Goal: Task Accomplishment & Management: Complete application form

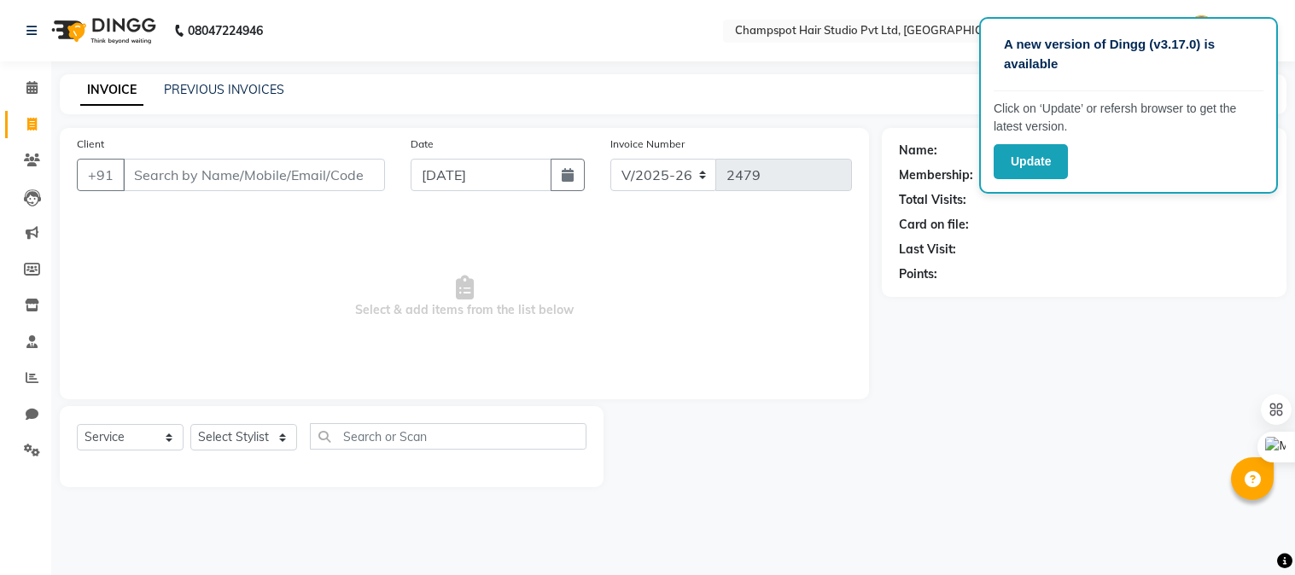
select select "7690"
select select "service"
click at [23, 122] on span at bounding box center [32, 125] width 30 height 20
select select "service"
type input "2479"
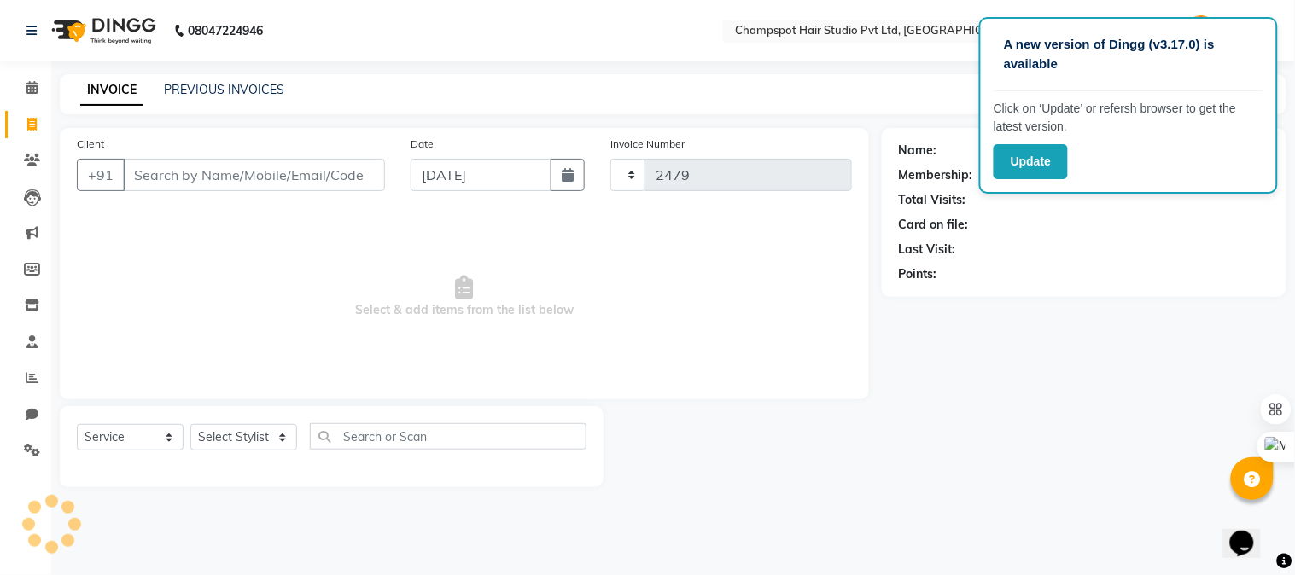
select select "7690"
click at [157, 109] on div "INVOICE PREVIOUS INVOICES Create New Save" at bounding box center [673, 94] width 1227 height 40
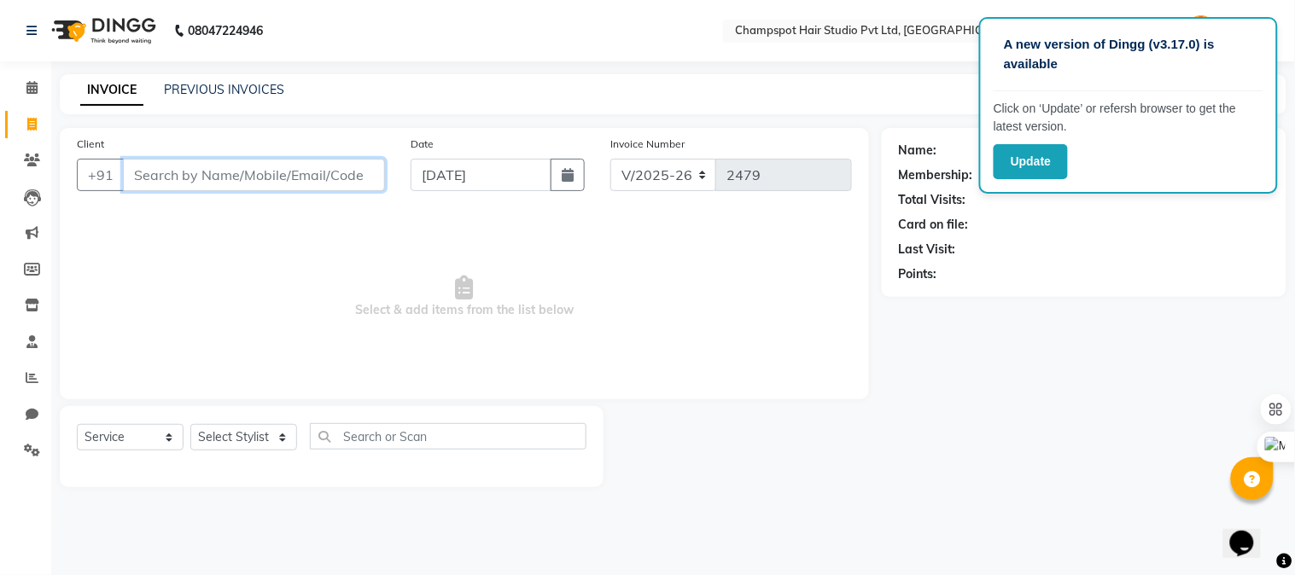
click at [241, 188] on input "Client" at bounding box center [254, 175] width 262 height 32
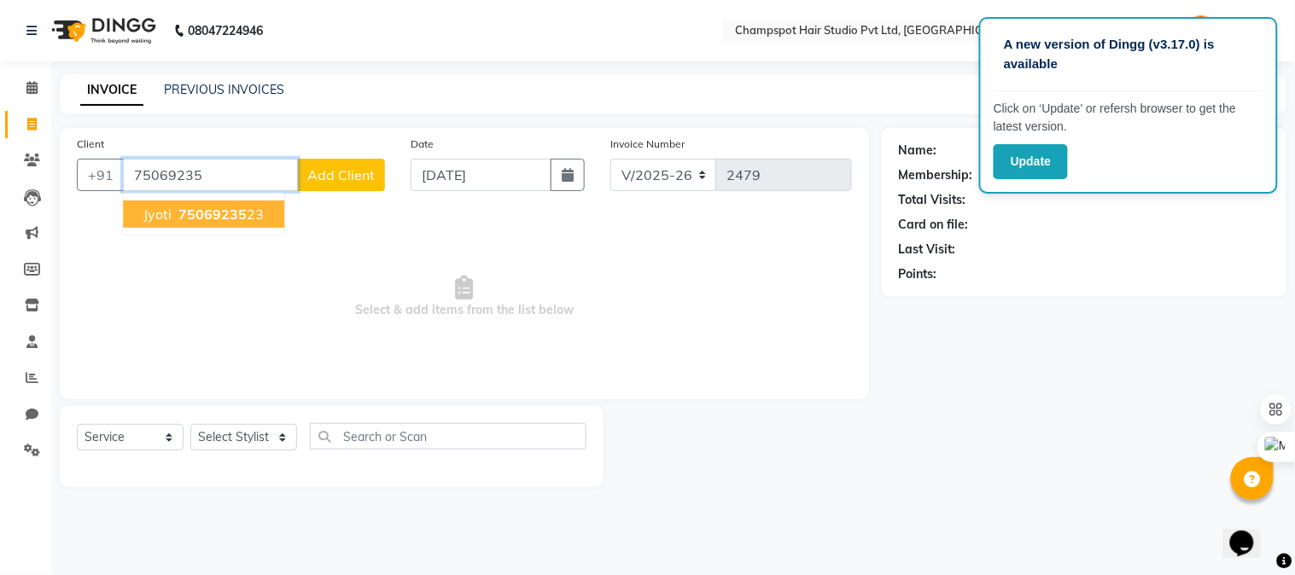
click at [207, 216] on span "75069235" at bounding box center [212, 214] width 68 height 17
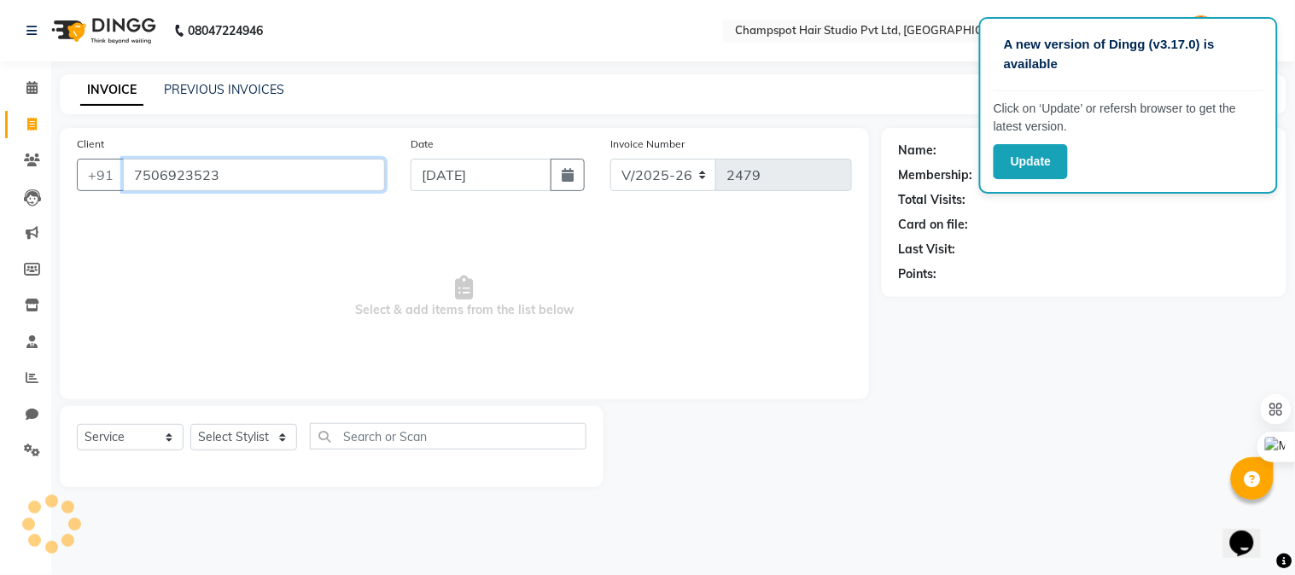
type input "7506923523"
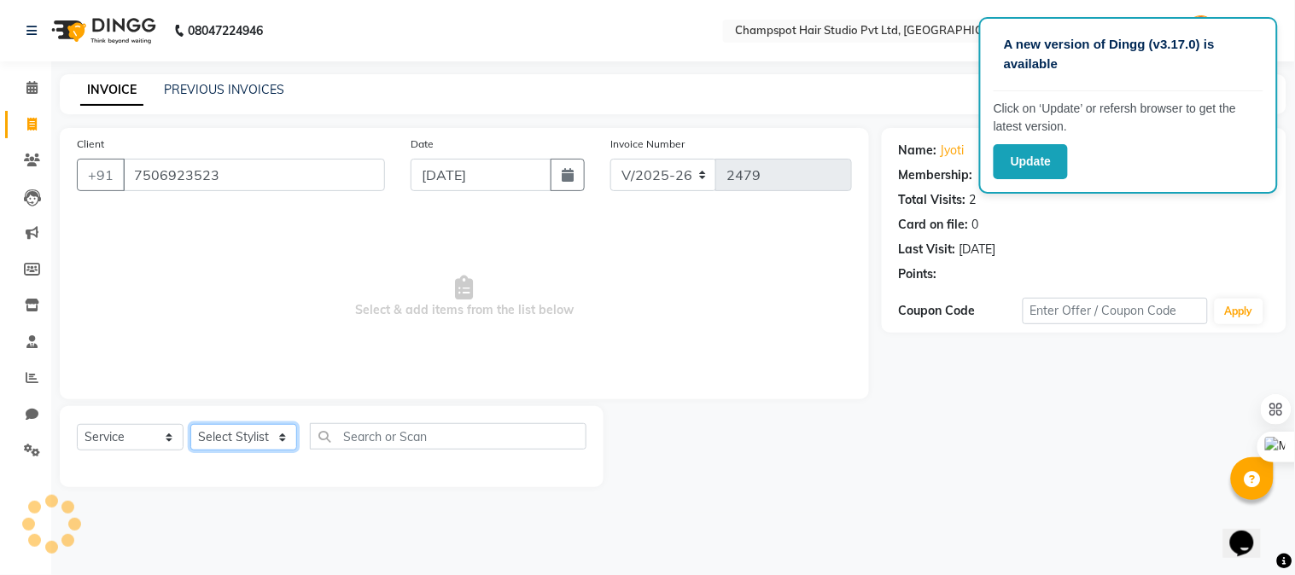
click at [261, 446] on select "Select Stylist Admin [PERSON_NAME] [PERSON_NAME] [PERSON_NAME] [PERSON_NAME] [P…" at bounding box center [243, 437] width 107 height 26
select select "69489"
click at [190, 425] on select "Select Stylist Admin [PERSON_NAME] [PERSON_NAME] [PERSON_NAME] [PERSON_NAME] [P…" at bounding box center [243, 437] width 107 height 26
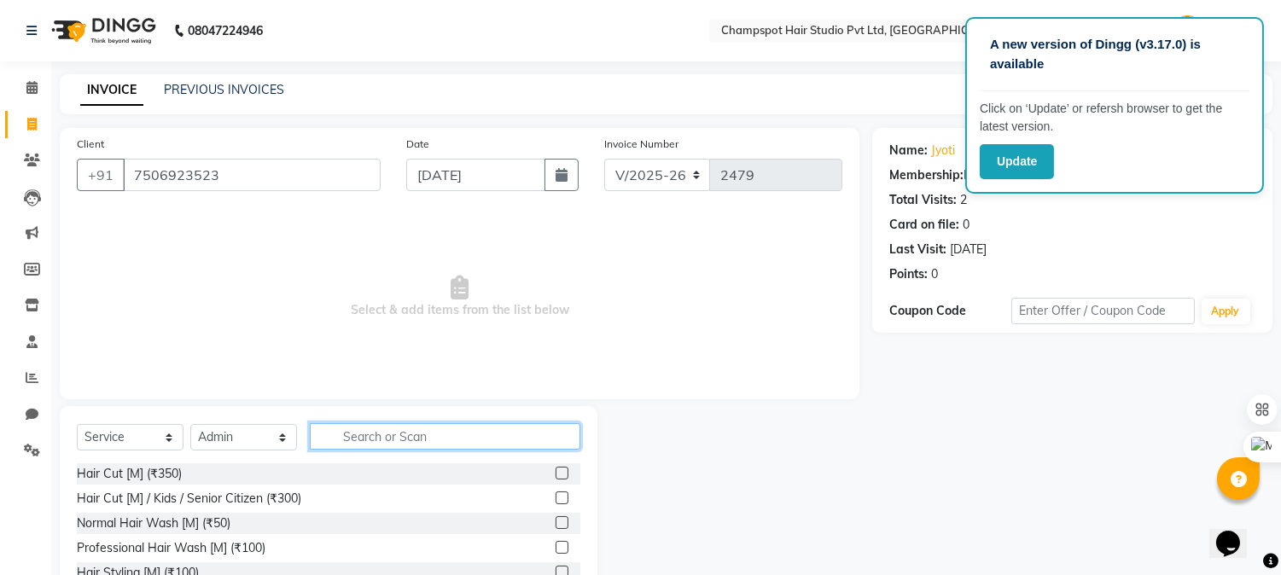
click at [376, 438] on input "text" at bounding box center [445, 436] width 271 height 26
type input "eye"
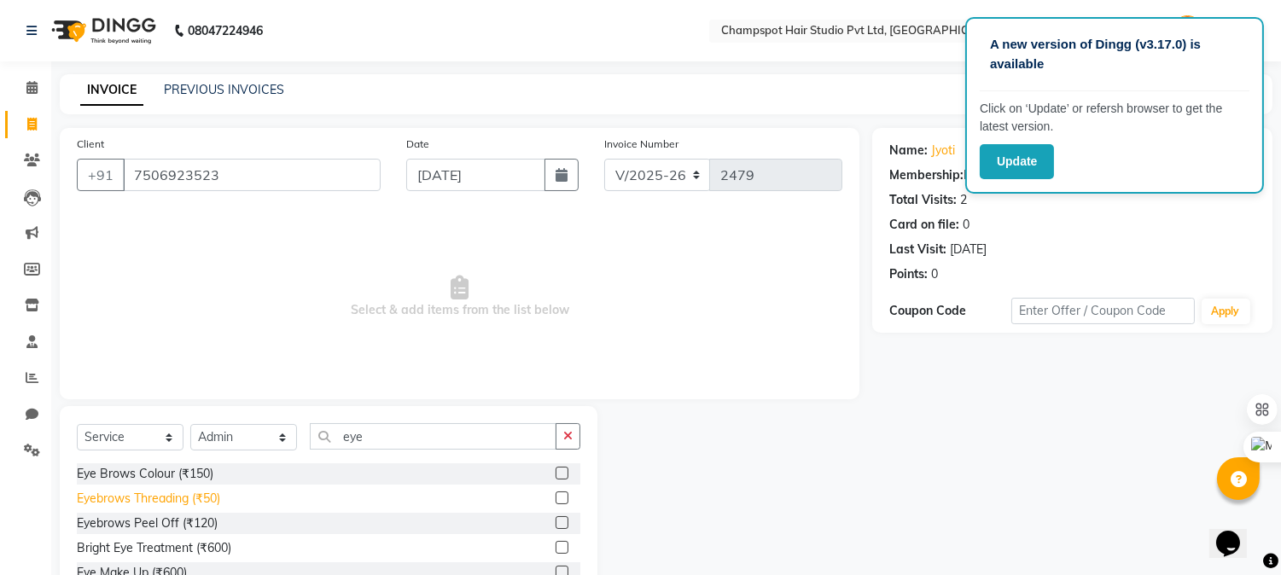
click at [149, 496] on div "Eyebrows Threading (₹50)" at bounding box center [148, 499] width 143 height 18
checkbox input "false"
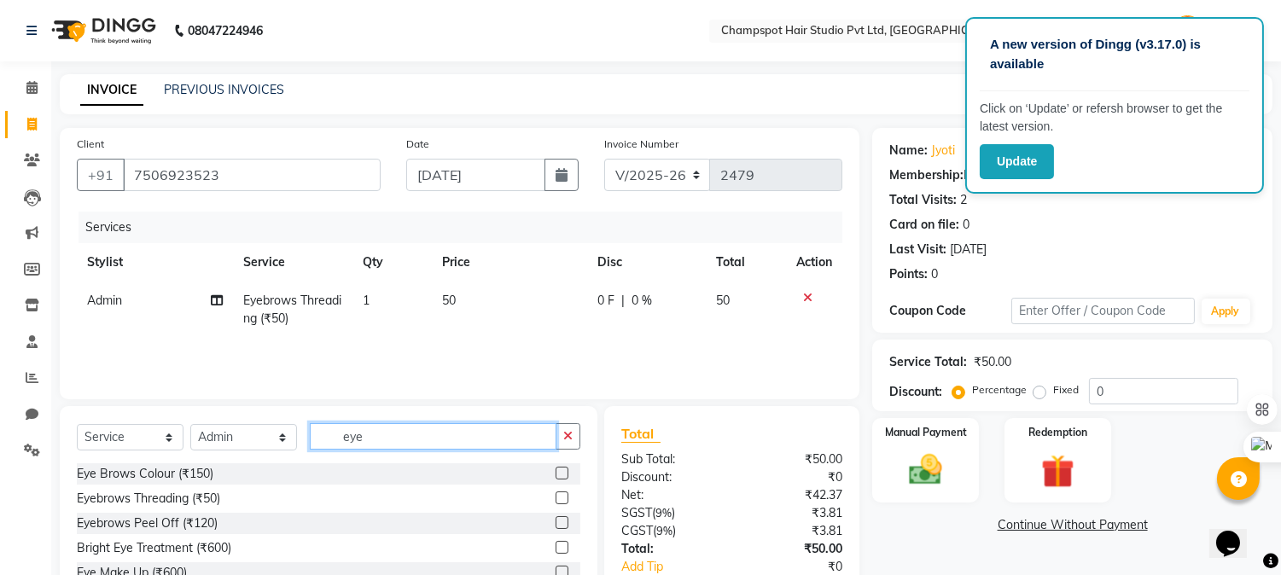
drag, startPoint x: 390, startPoint y: 440, endPoint x: 112, endPoint y: 439, distance: 278.3
click at [112, 439] on div "Select Service Product Membership Package Voucher Prepaid Gift Card Select Styl…" at bounding box center [329, 443] width 504 height 40
type input "upp"
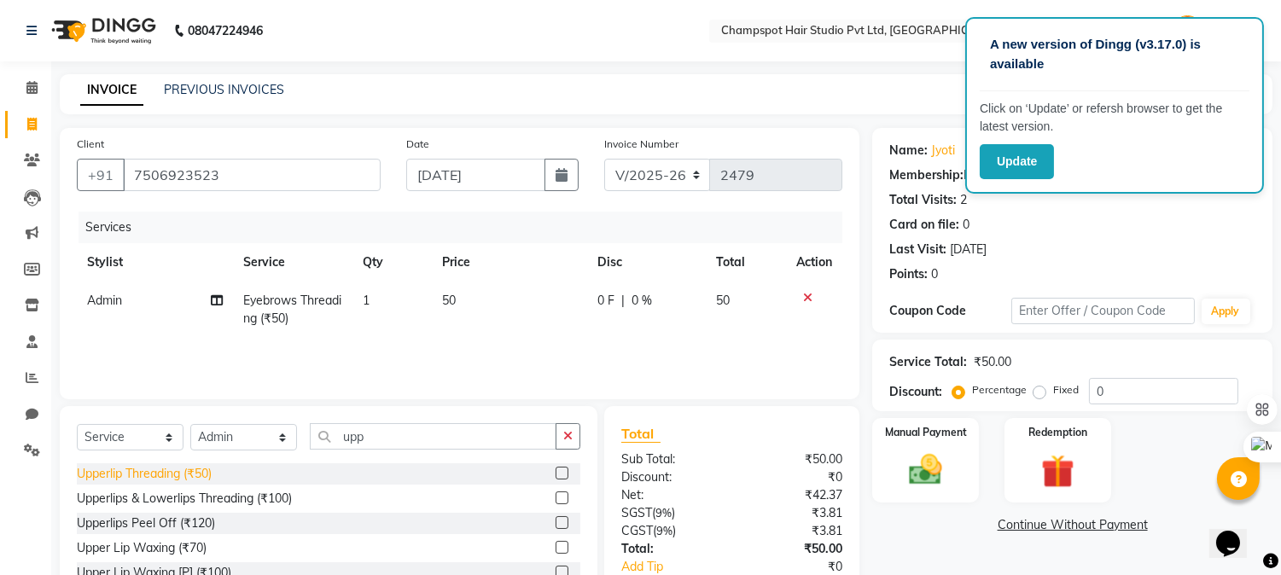
click at [168, 475] on div "Upperlip Threading (₹50)" at bounding box center [144, 474] width 135 height 18
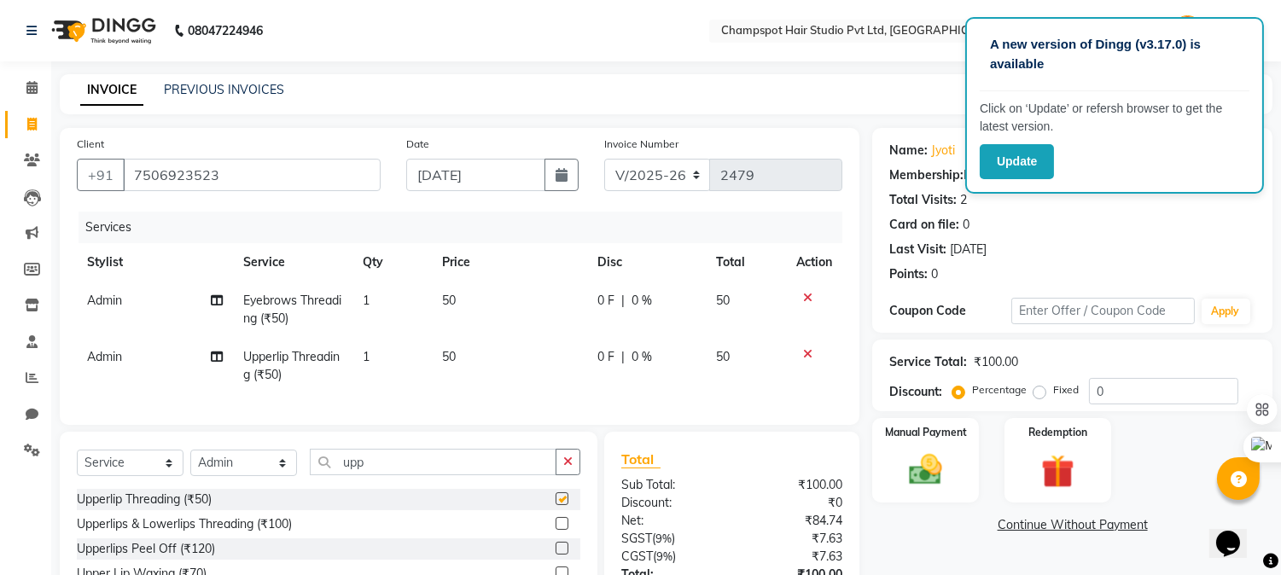
checkbox input "false"
drag, startPoint x: 398, startPoint y: 479, endPoint x: 253, endPoint y: 480, distance: 145.1
click at [254, 480] on div "Select Service Product Membership Package Voucher Prepaid Gift Card Select Styl…" at bounding box center [329, 469] width 504 height 40
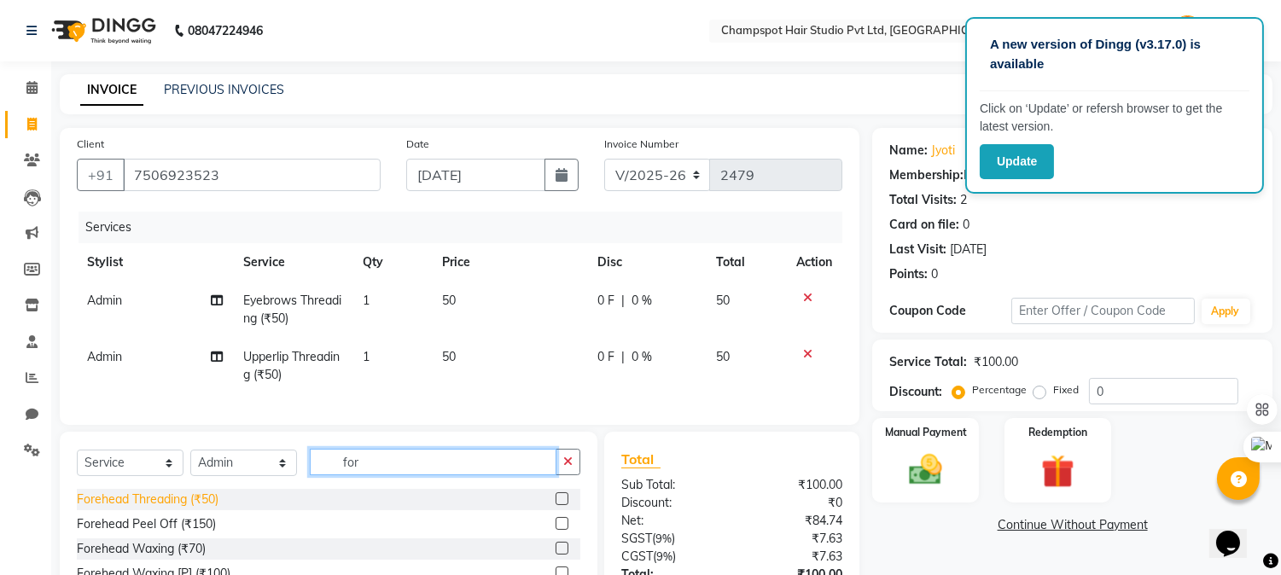
type input "for"
click at [160, 508] on div "Forehead Threading (₹50)" at bounding box center [148, 500] width 142 height 18
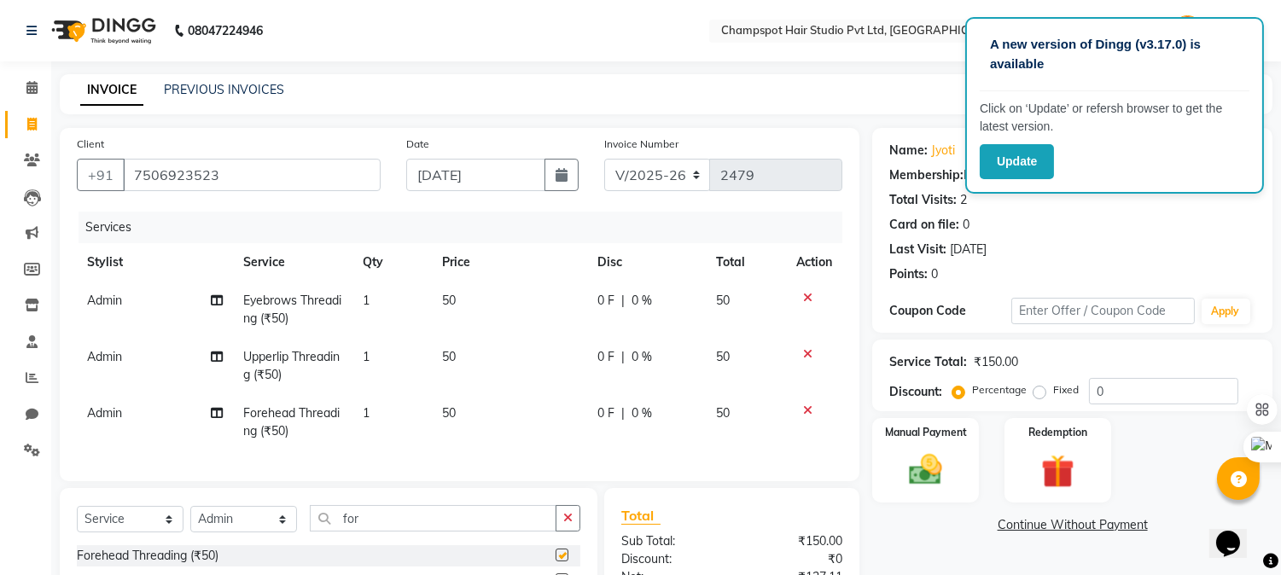
checkbox input "false"
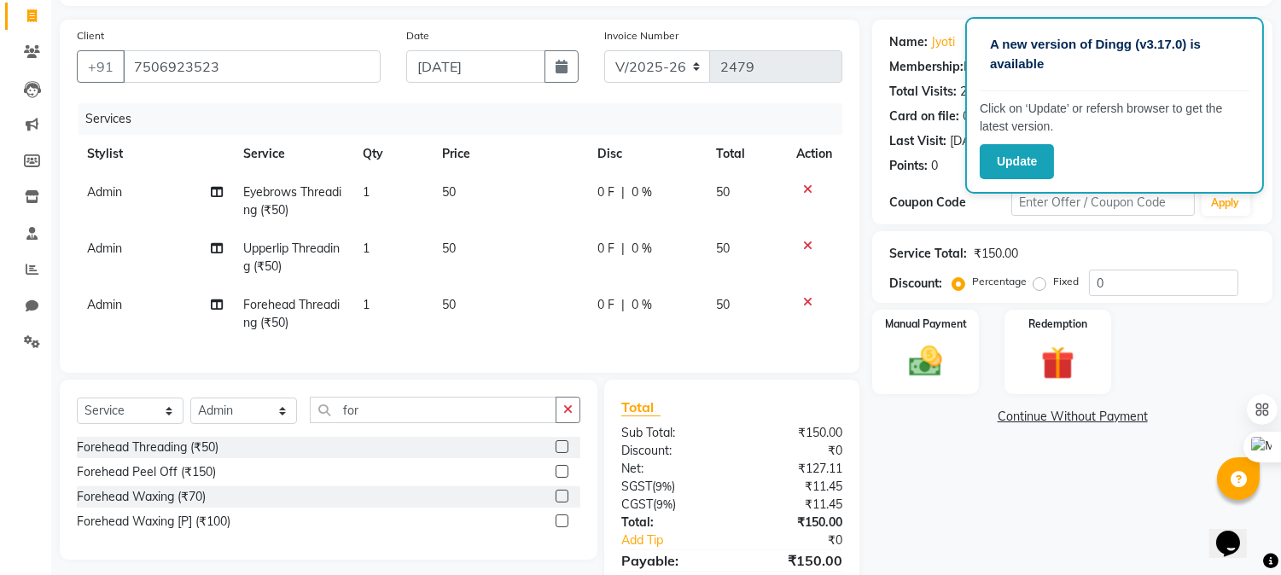
scroll to position [203, 0]
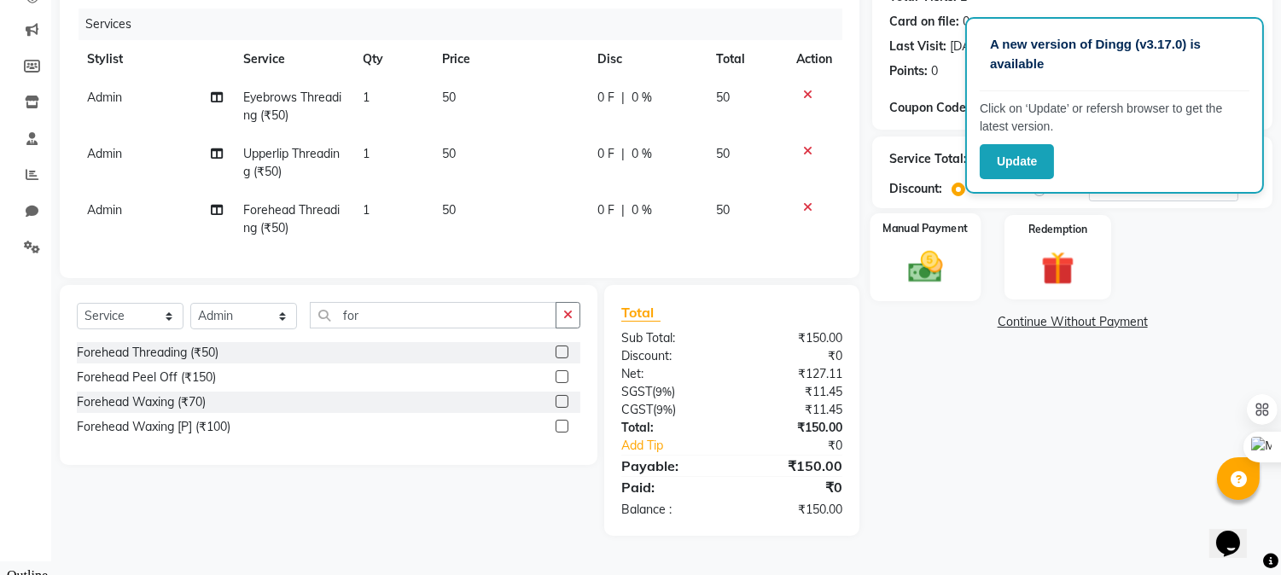
click at [942, 252] on img at bounding box center [926, 268] width 56 height 40
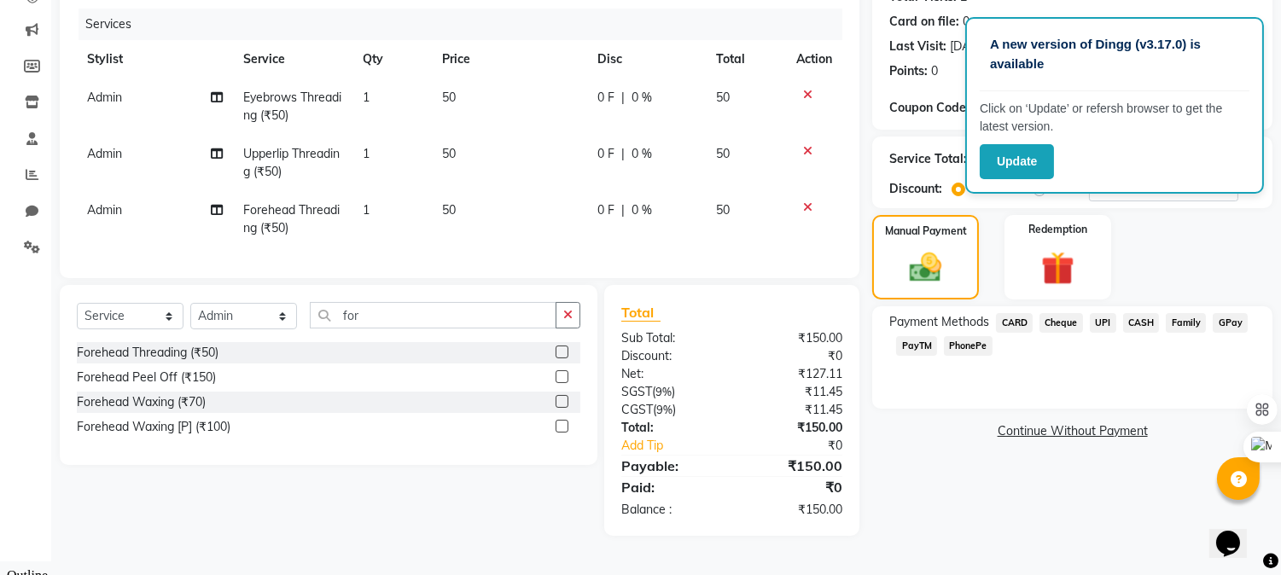
click at [1144, 319] on span "CASH" at bounding box center [1141, 323] width 37 height 20
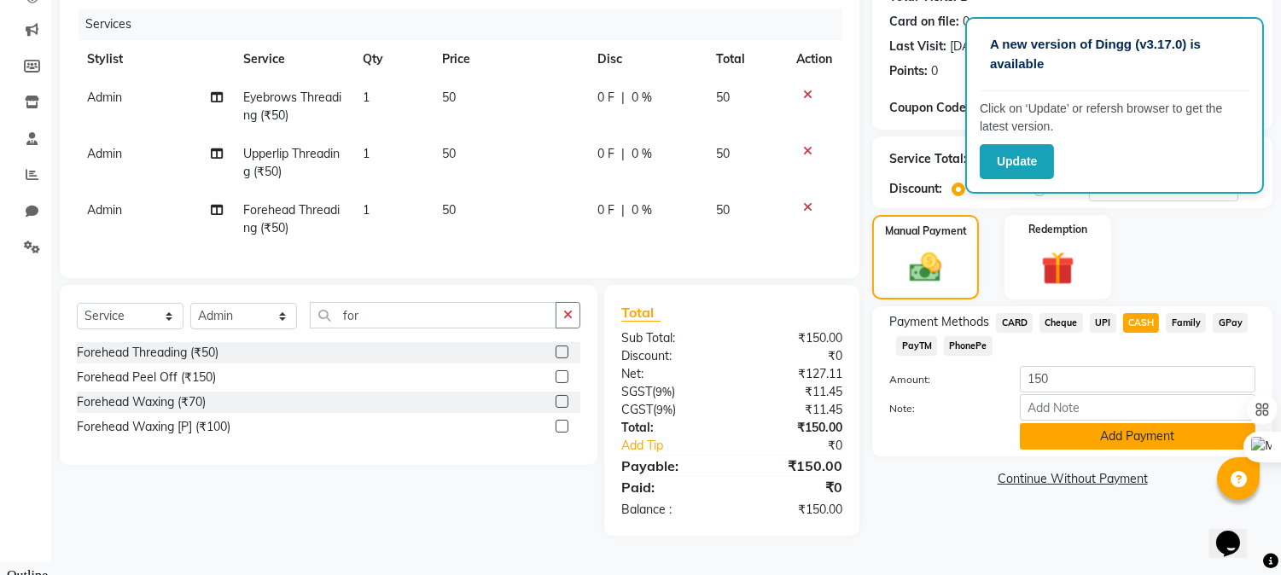
click at [1082, 447] on button "Add Payment" at bounding box center [1138, 436] width 236 height 26
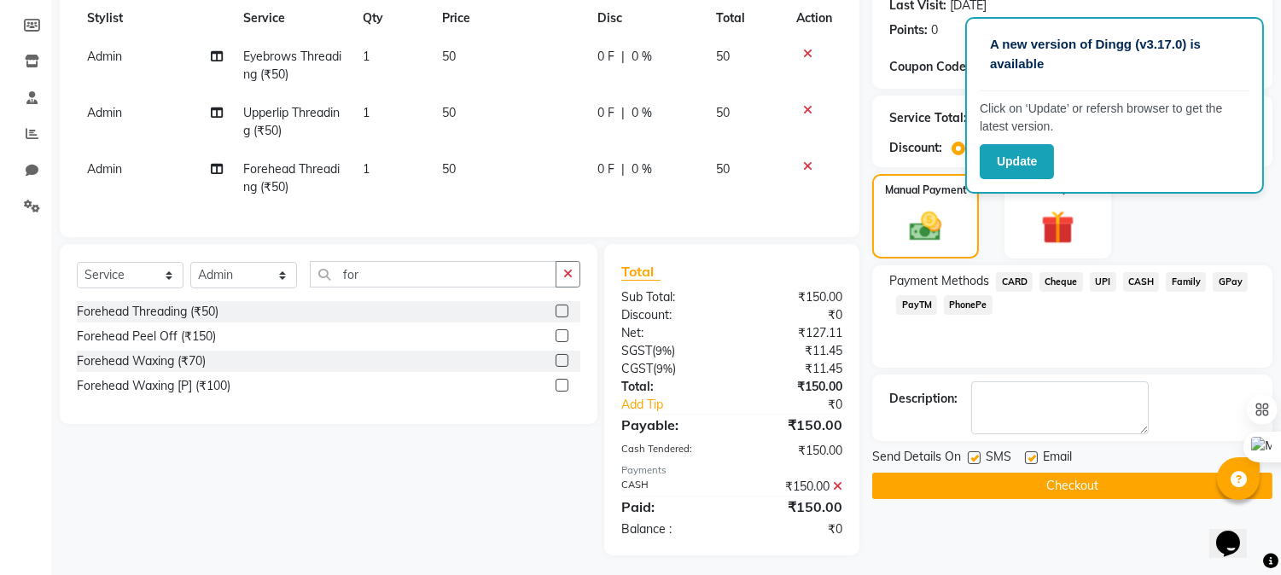
scroll to position [263, 0]
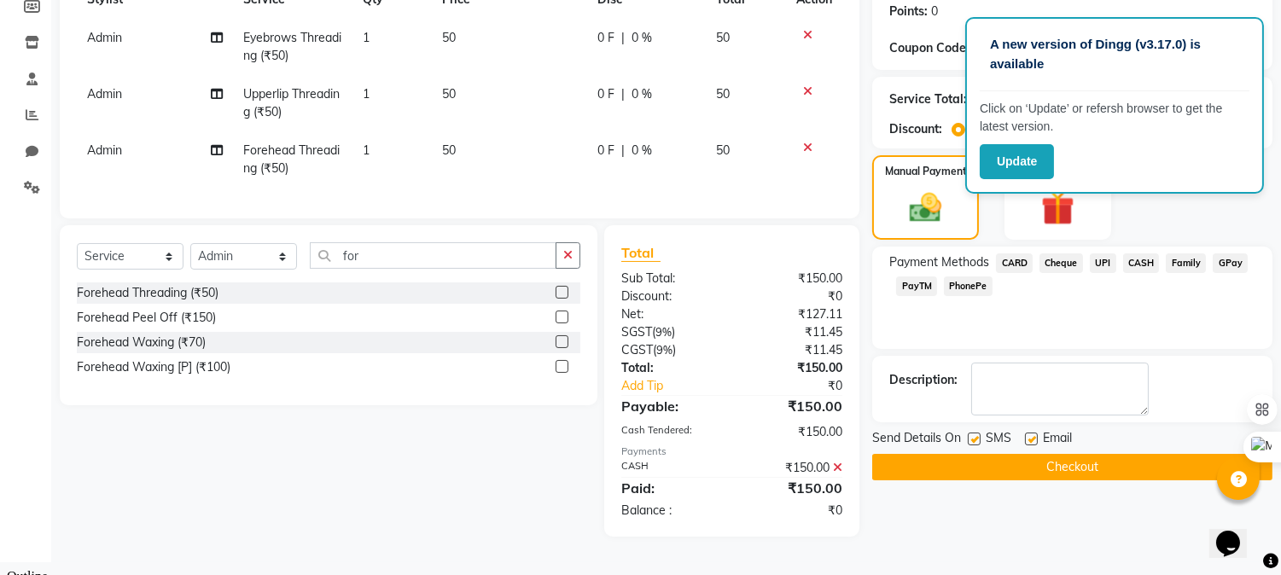
click at [1048, 455] on button "Checkout" at bounding box center [1073, 467] width 400 height 26
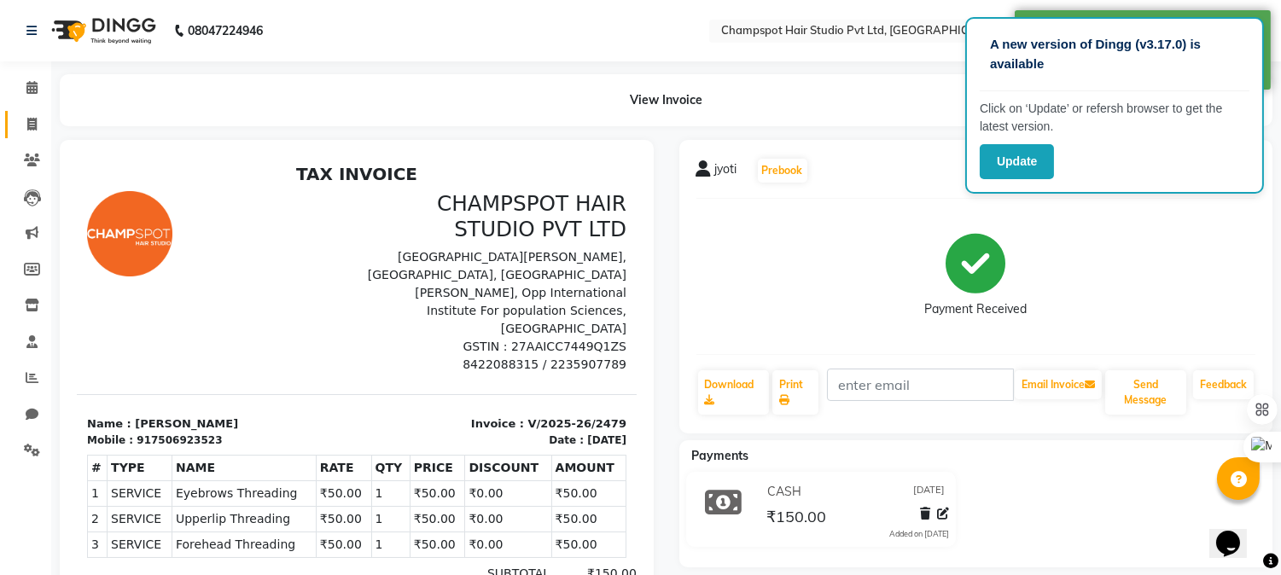
click at [26, 114] on link "Invoice" at bounding box center [25, 125] width 41 height 28
select select "service"
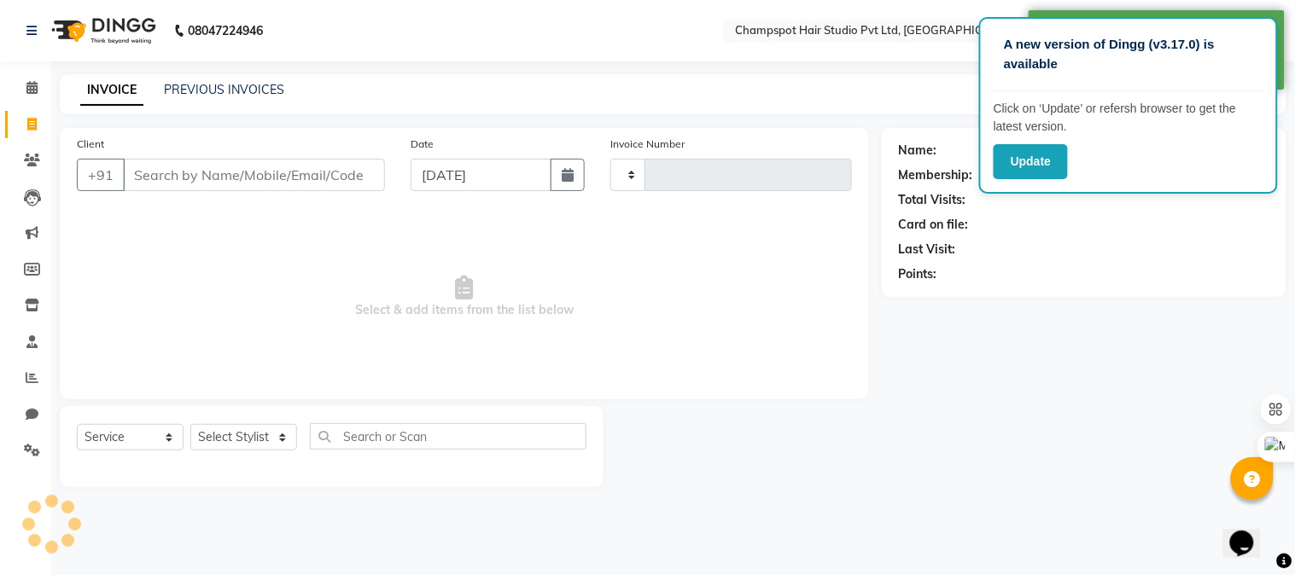
type input "2480"
select select "7690"
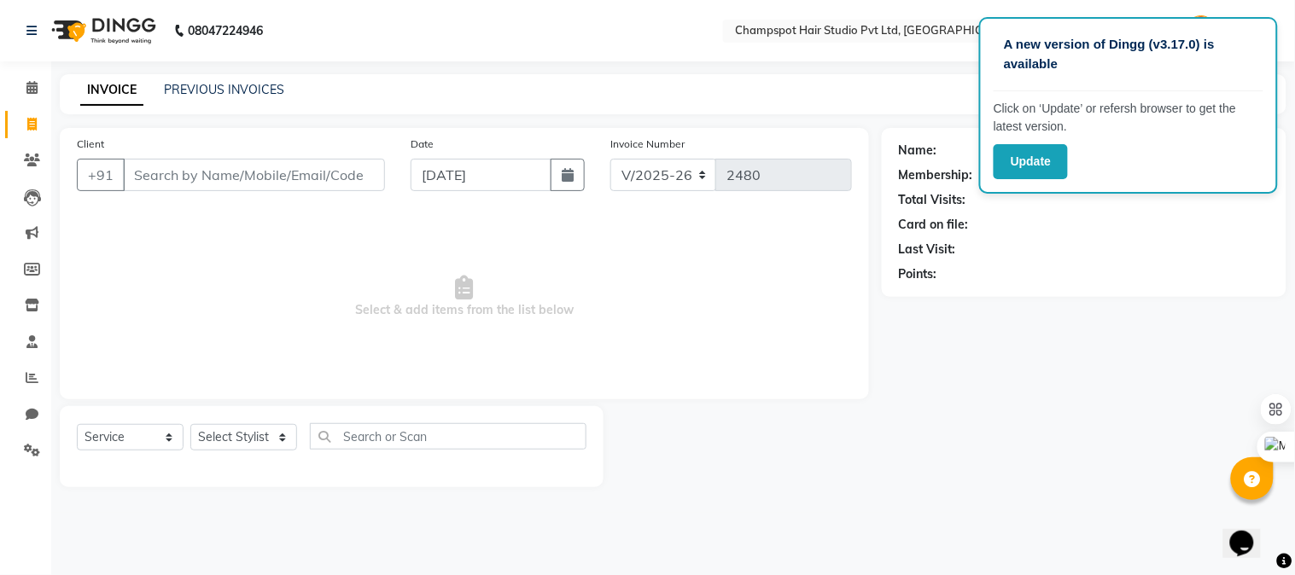
click at [277, 180] on input "Client" at bounding box center [254, 175] width 262 height 32
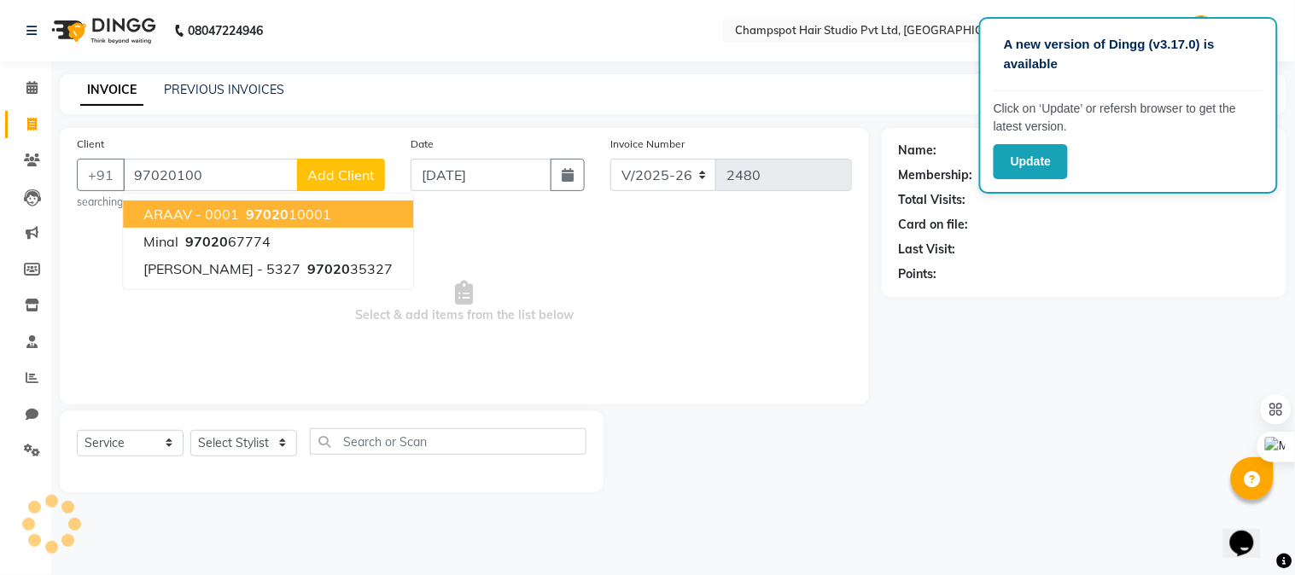
click at [295, 202] on button "ARAAV - 0001 97020 10001" at bounding box center [268, 214] width 290 height 27
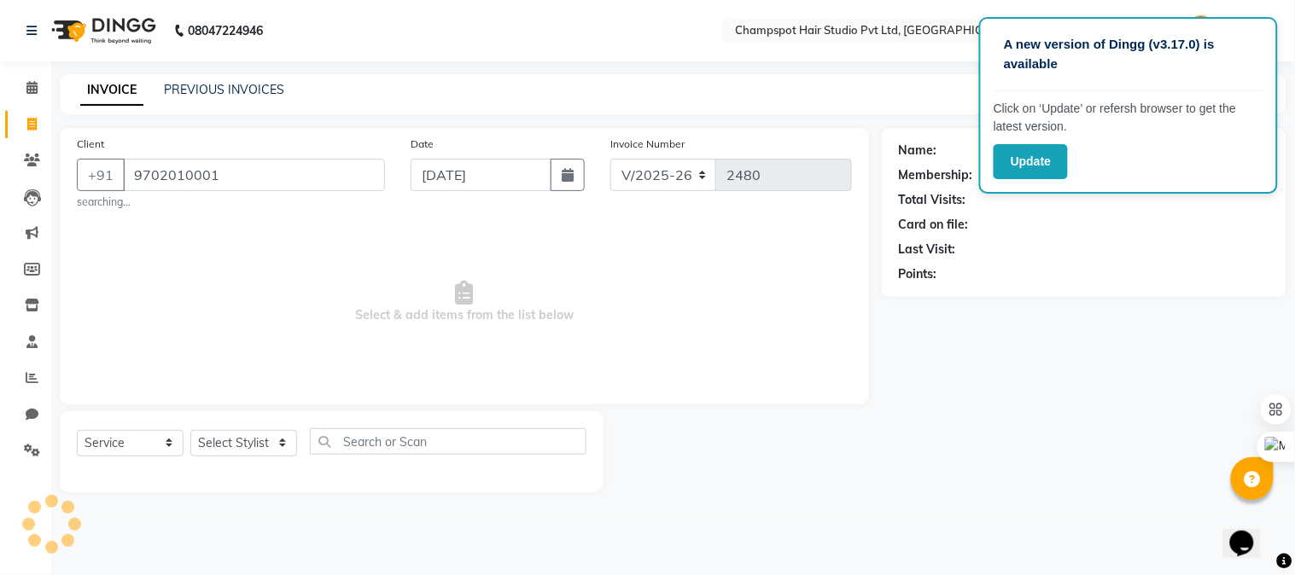
type input "9702010001"
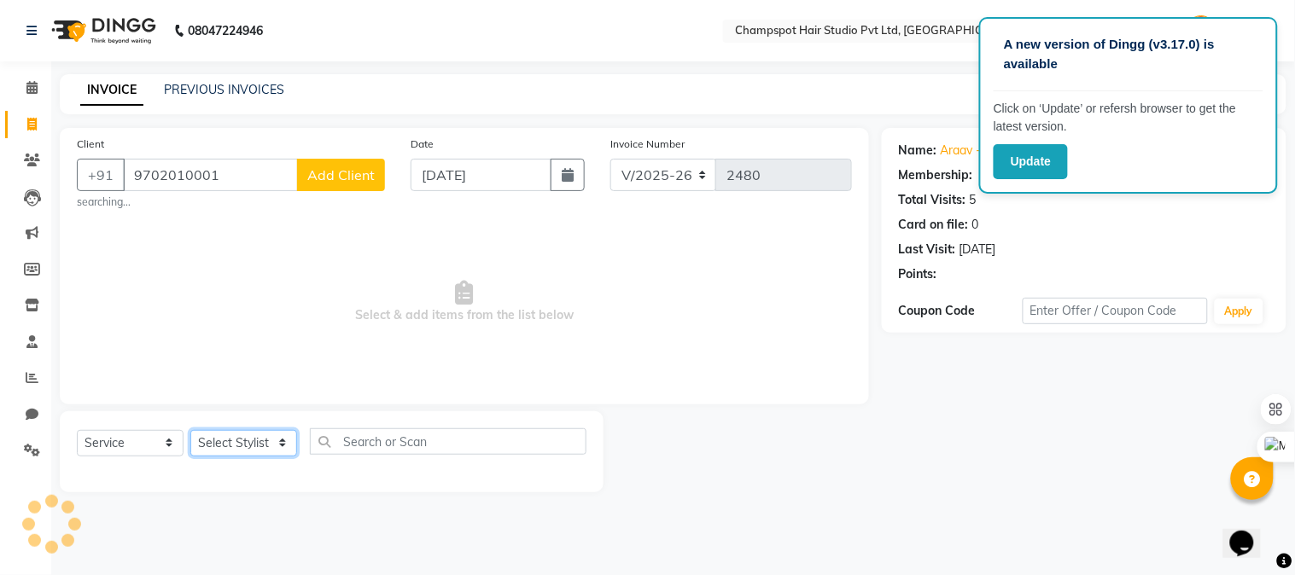
click at [266, 448] on select "Select Stylist Admin [PERSON_NAME] [PERSON_NAME] [PERSON_NAME] [PERSON_NAME] [P…" at bounding box center [243, 443] width 107 height 26
select select "69005"
click at [190, 430] on select "Select Stylist Admin [PERSON_NAME] [PERSON_NAME] [PERSON_NAME] [PERSON_NAME] [P…" at bounding box center [243, 443] width 107 height 26
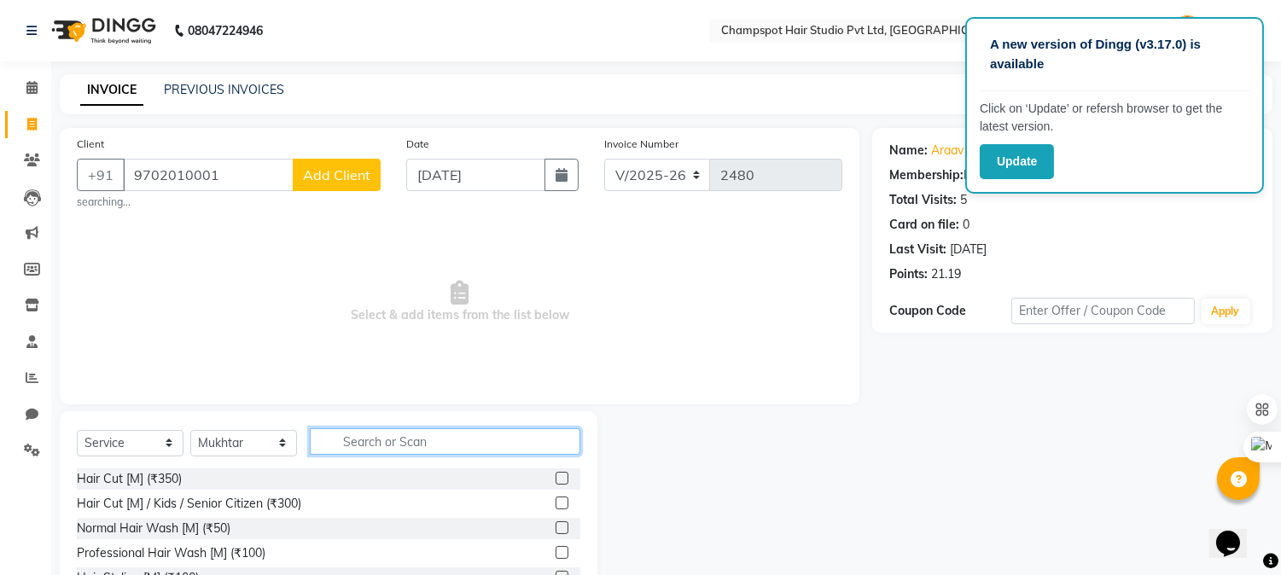
click at [365, 437] on input "text" at bounding box center [445, 442] width 271 height 26
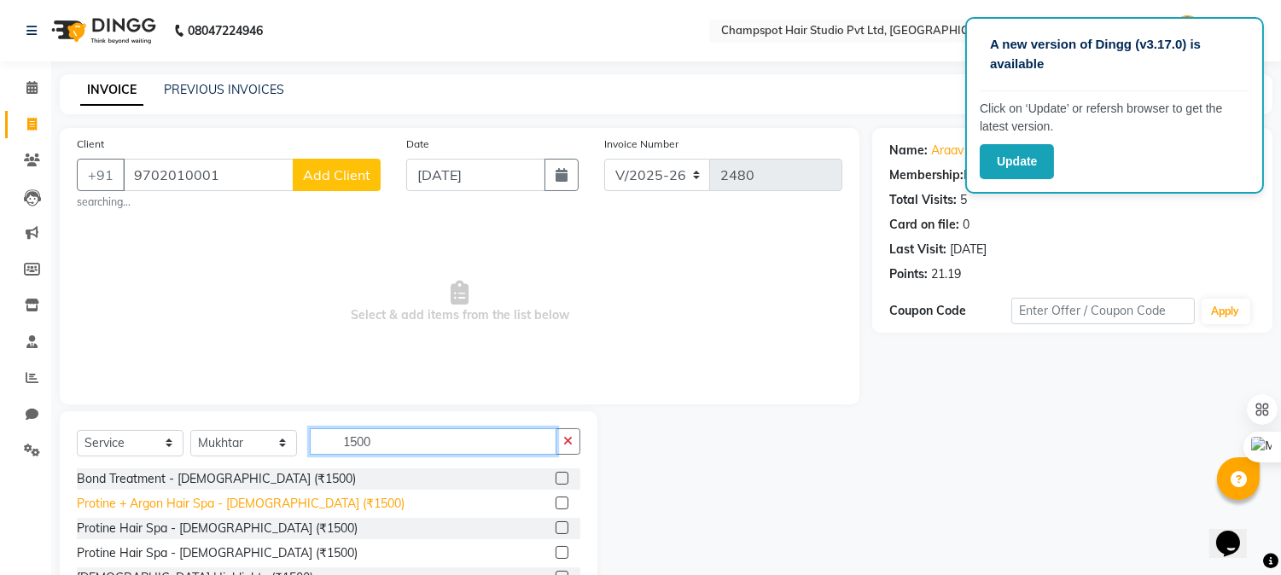
type input "1500"
click at [260, 507] on div "Protine + Argon Hair Spa - [DEMOGRAPHIC_DATA] (₹1500)" at bounding box center [241, 504] width 328 height 18
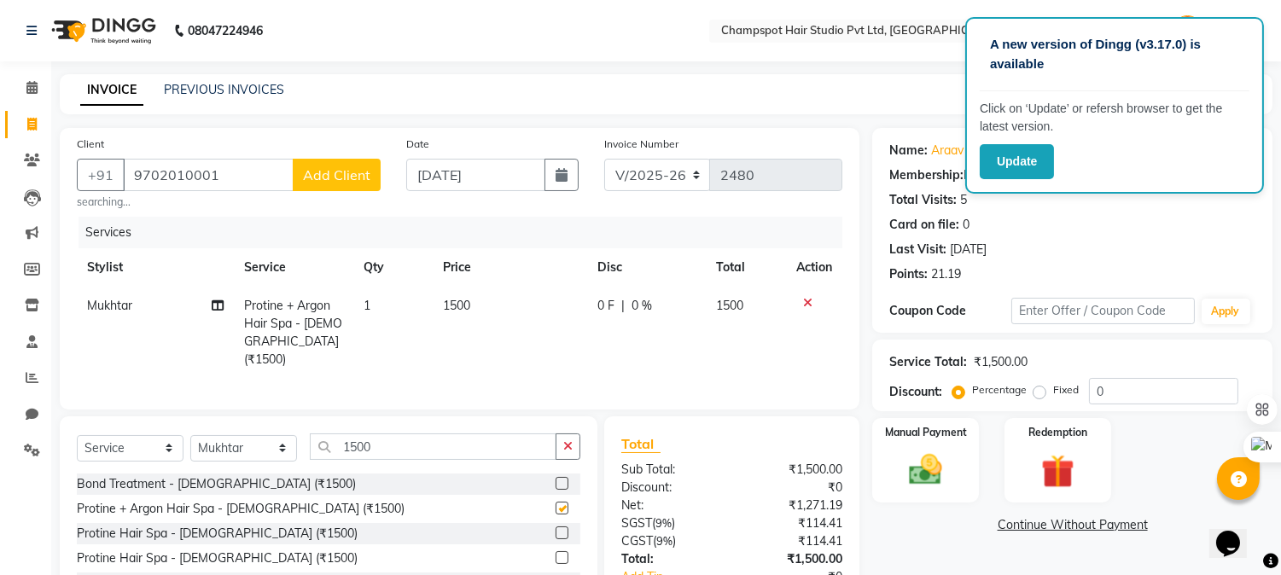
checkbox input "false"
drag, startPoint x: 401, startPoint y: 430, endPoint x: 224, endPoint y: 459, distance: 179.9
click at [243, 444] on div "Select Service Product Membership Package Voucher Prepaid Gift Card Select Styl…" at bounding box center [329, 454] width 504 height 40
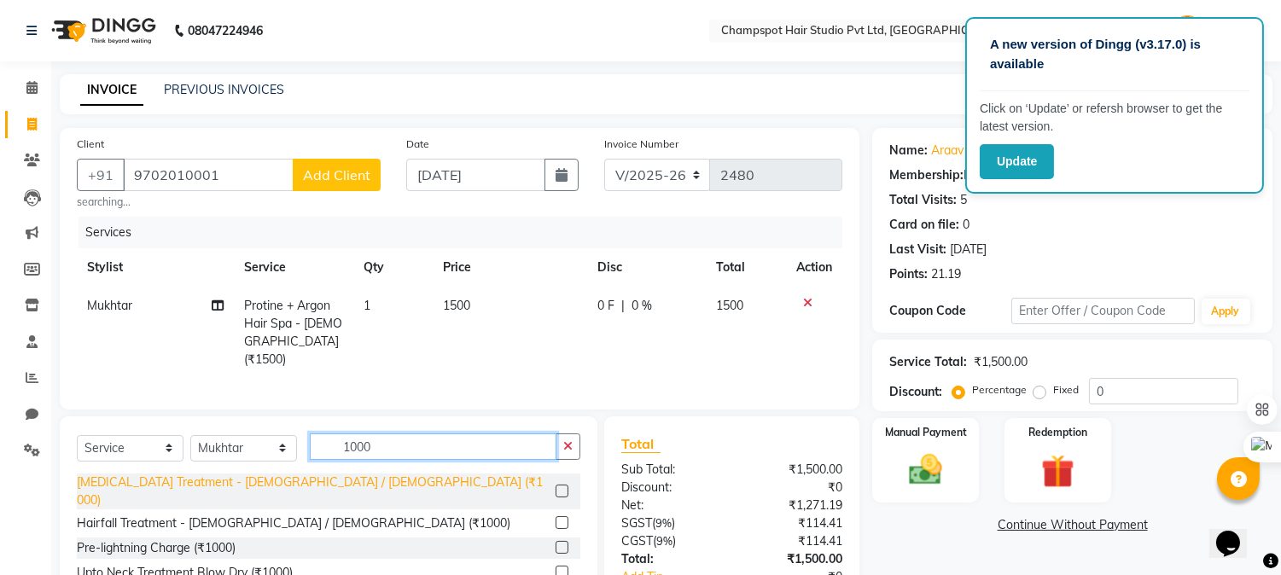
type input "1000"
click at [275, 480] on div "[MEDICAL_DATA] Treatment - [DEMOGRAPHIC_DATA] / [DEMOGRAPHIC_DATA] (₹1000)" at bounding box center [313, 492] width 472 height 36
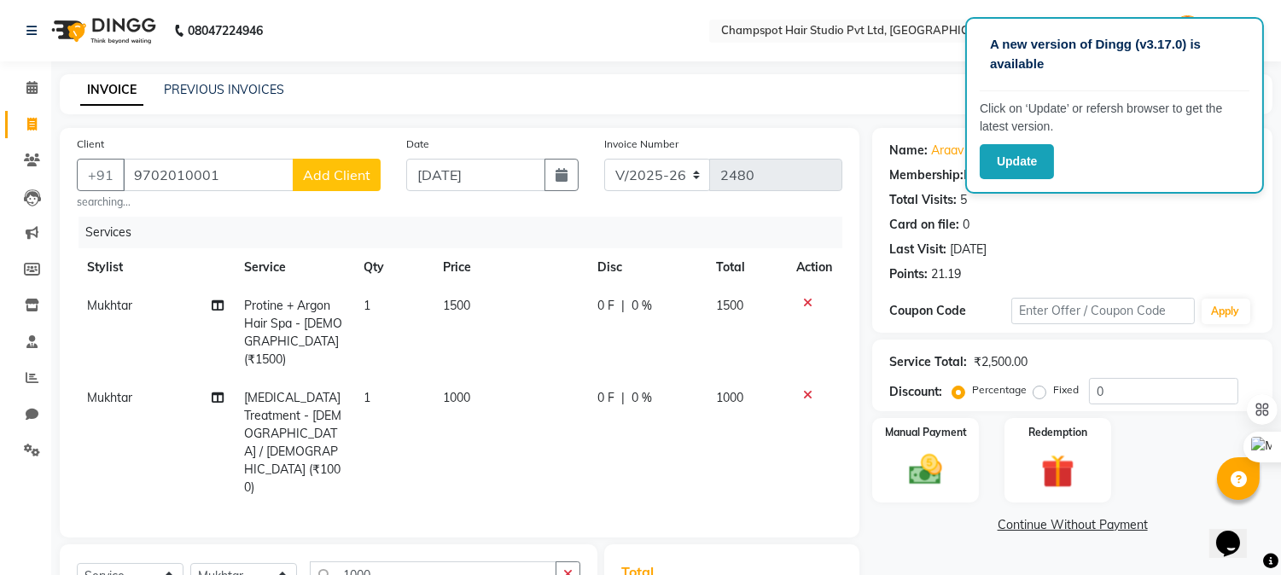
checkbox input "false"
click at [806, 389] on icon at bounding box center [807, 395] width 9 height 12
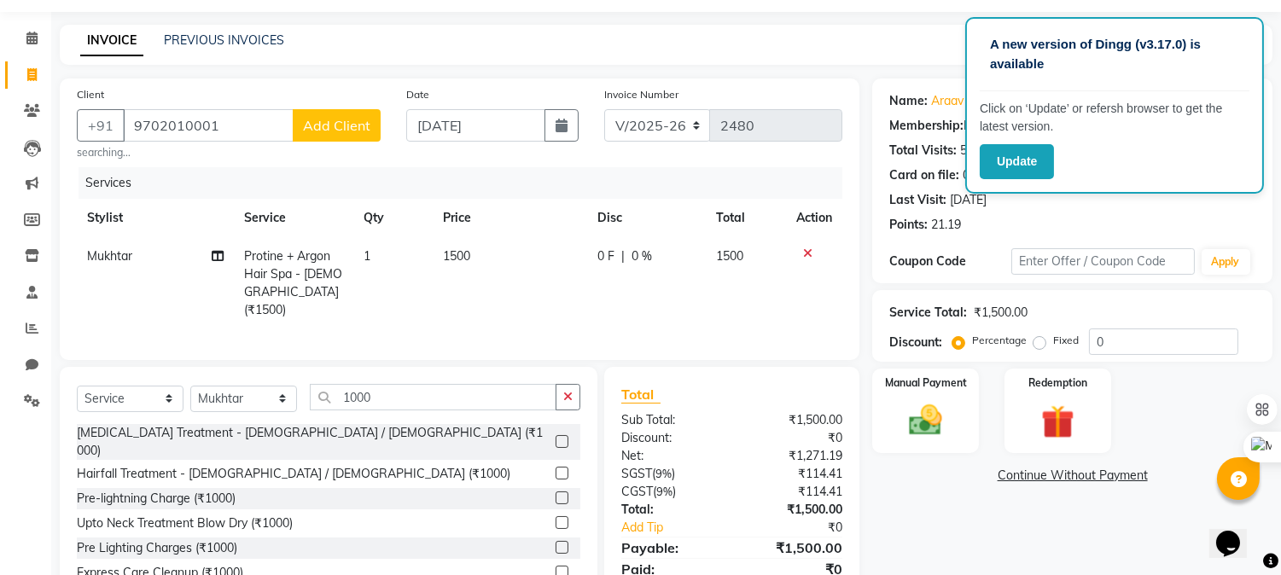
scroll to position [95, 0]
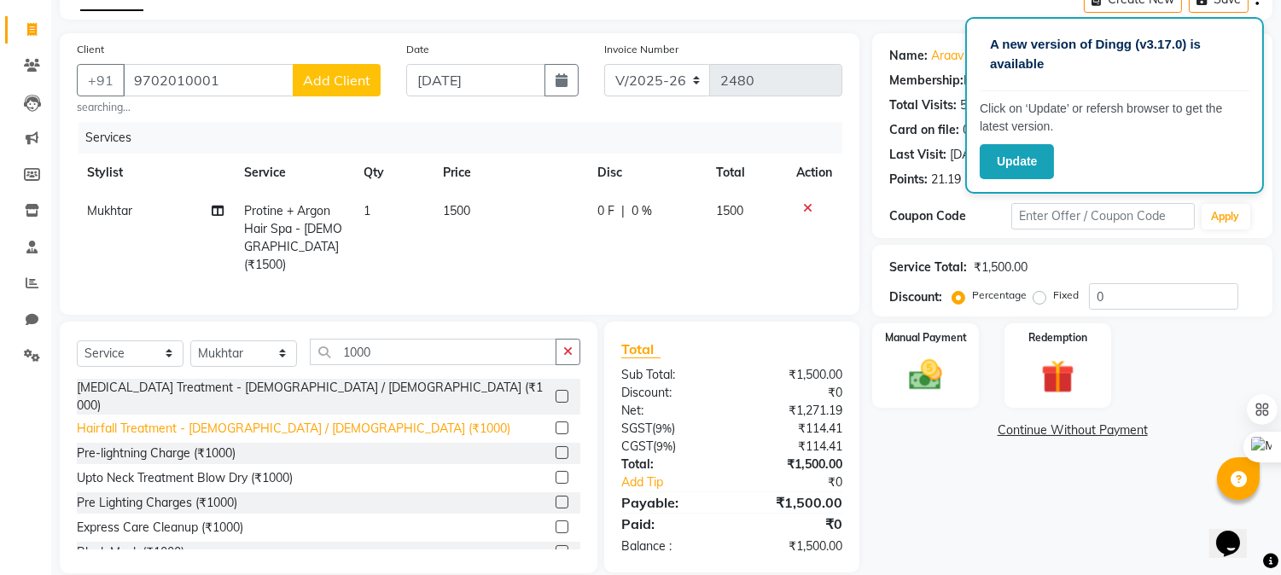
click at [269, 420] on div "Hairfall Treatment - [DEMOGRAPHIC_DATA] / [DEMOGRAPHIC_DATA] (₹1000)" at bounding box center [294, 429] width 434 height 18
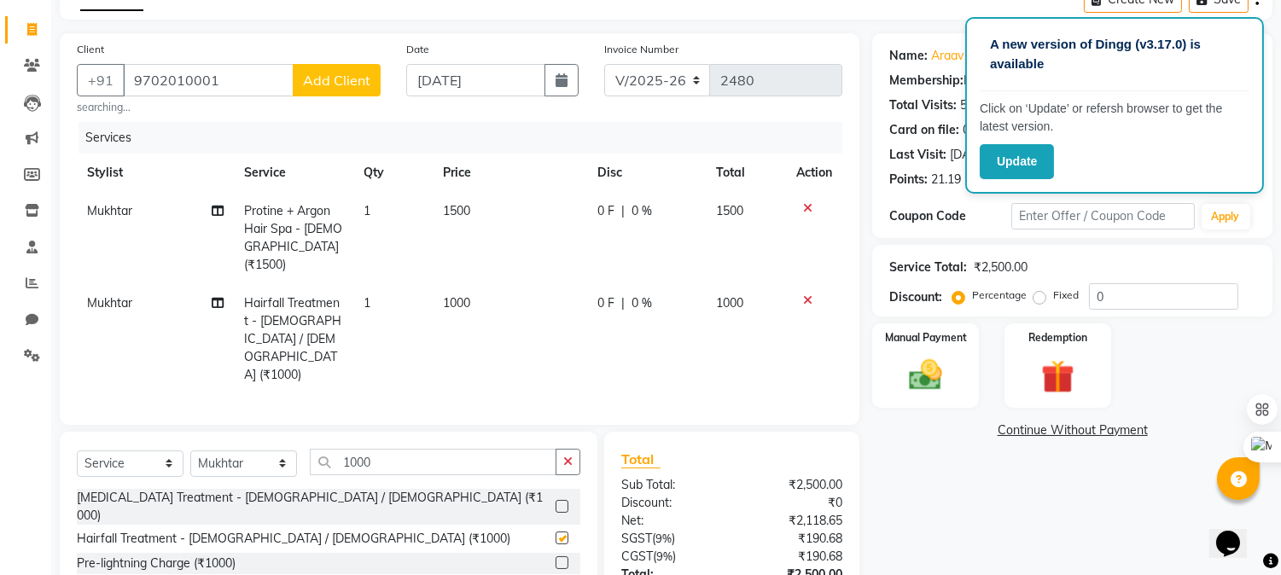
checkbox input "false"
drag, startPoint x: 393, startPoint y: 424, endPoint x: 240, endPoint y: 408, distance: 153.7
click at [241, 449] on div "Select Service Product Membership Package Voucher Prepaid Gift Card Select Styl…" at bounding box center [329, 469] width 504 height 40
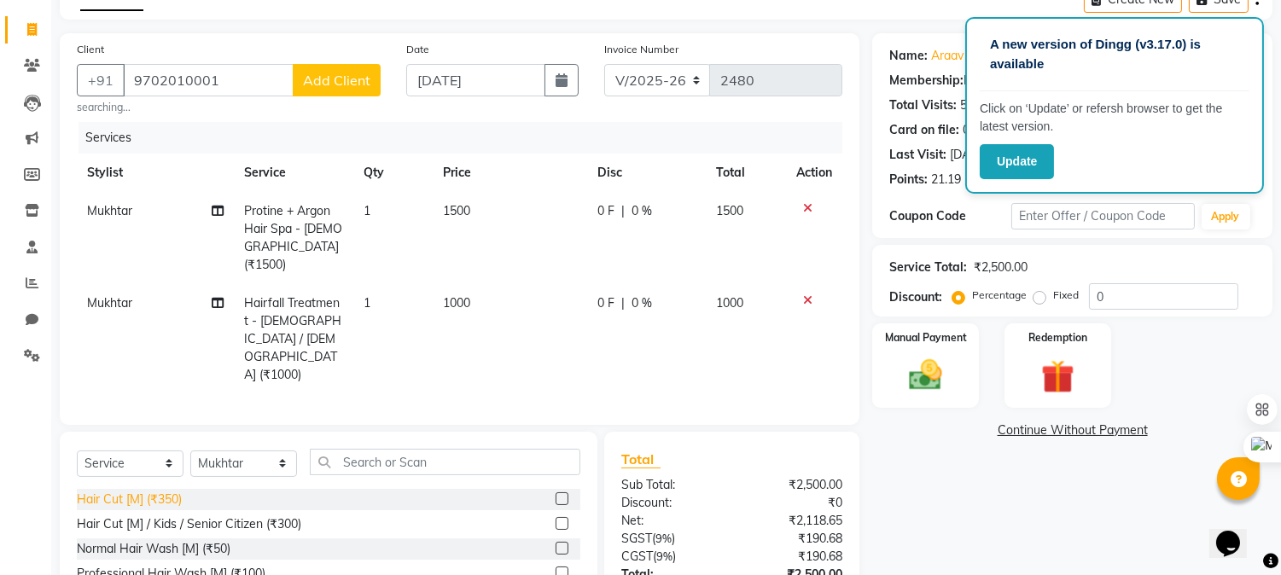
click at [146, 491] on div "Hair Cut [M] (₹350)" at bounding box center [129, 500] width 105 height 18
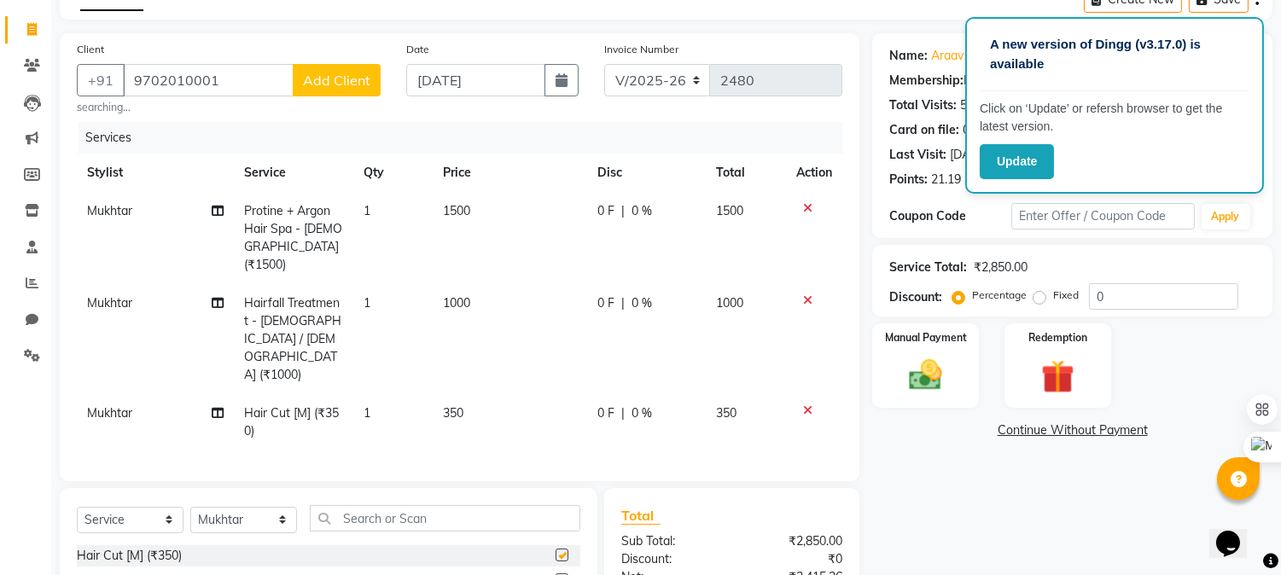
checkbox input "false"
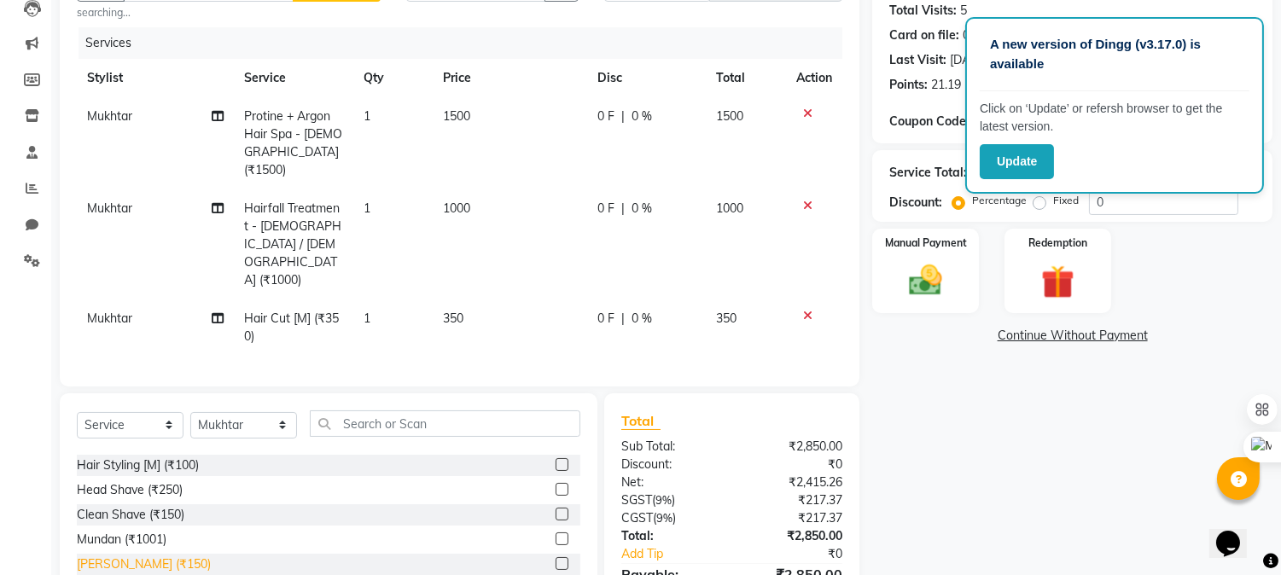
click at [129, 556] on div "[PERSON_NAME] (₹150)" at bounding box center [144, 565] width 134 height 18
checkbox input "false"
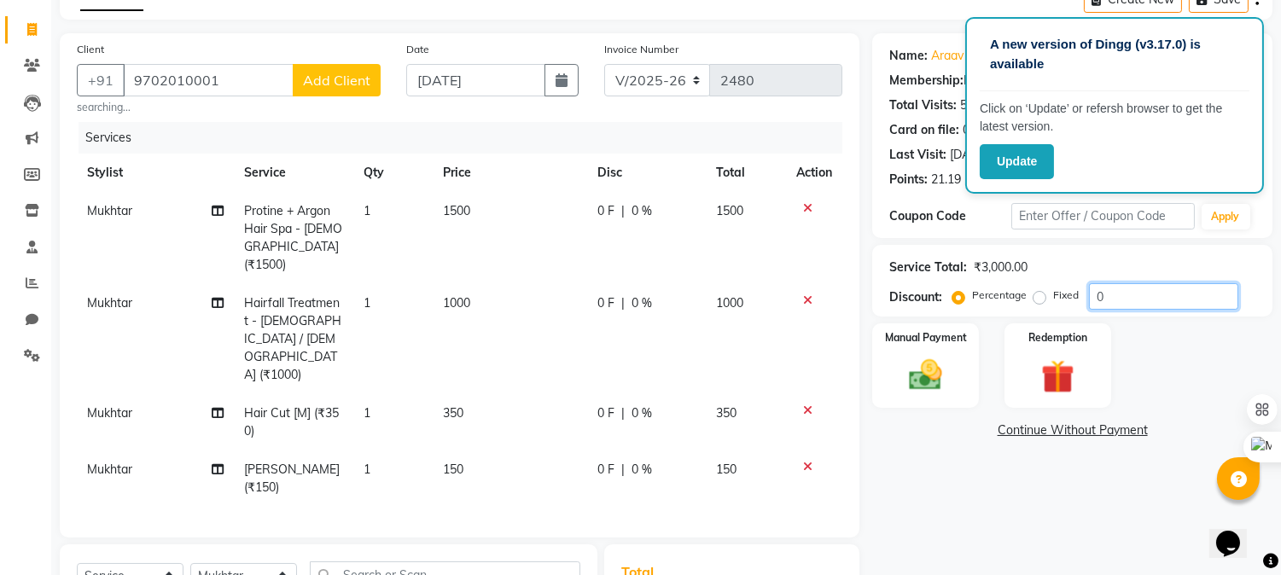
drag, startPoint x: 1123, startPoint y: 291, endPoint x: 735, endPoint y: 201, distance: 397.8
click at [865, 266] on div "Client [PHONE_NUMBER] Add Client searching... Date [DATE] Invoice Number V/2025…" at bounding box center [666, 414] width 1239 height 763
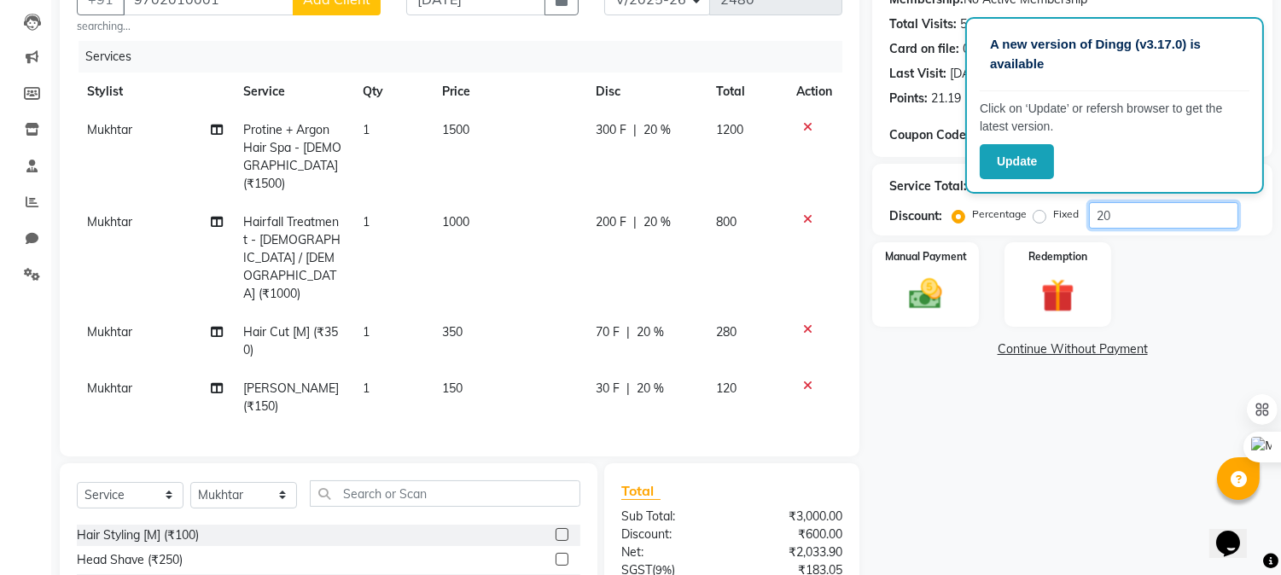
scroll to position [284, 0]
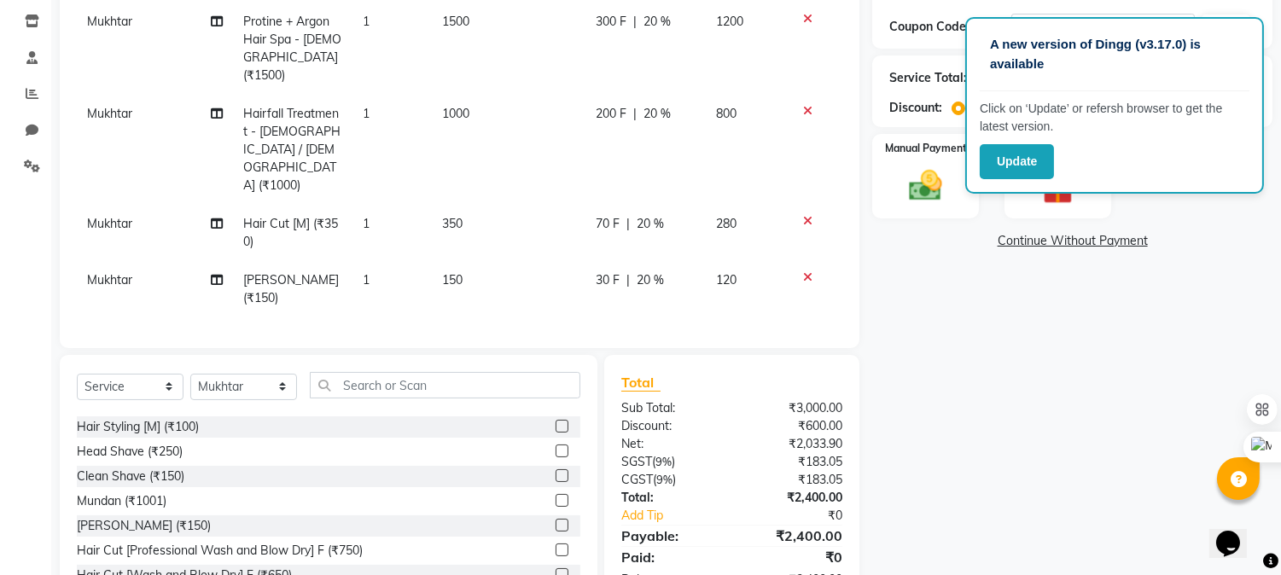
type input "20"
click at [1019, 510] on div "Name: [PERSON_NAME] - 0001 Membership: No Active Membership Total Visits: 5 Car…" at bounding box center [1079, 225] width 413 height 763
click at [908, 203] on img at bounding box center [926, 186] width 56 height 40
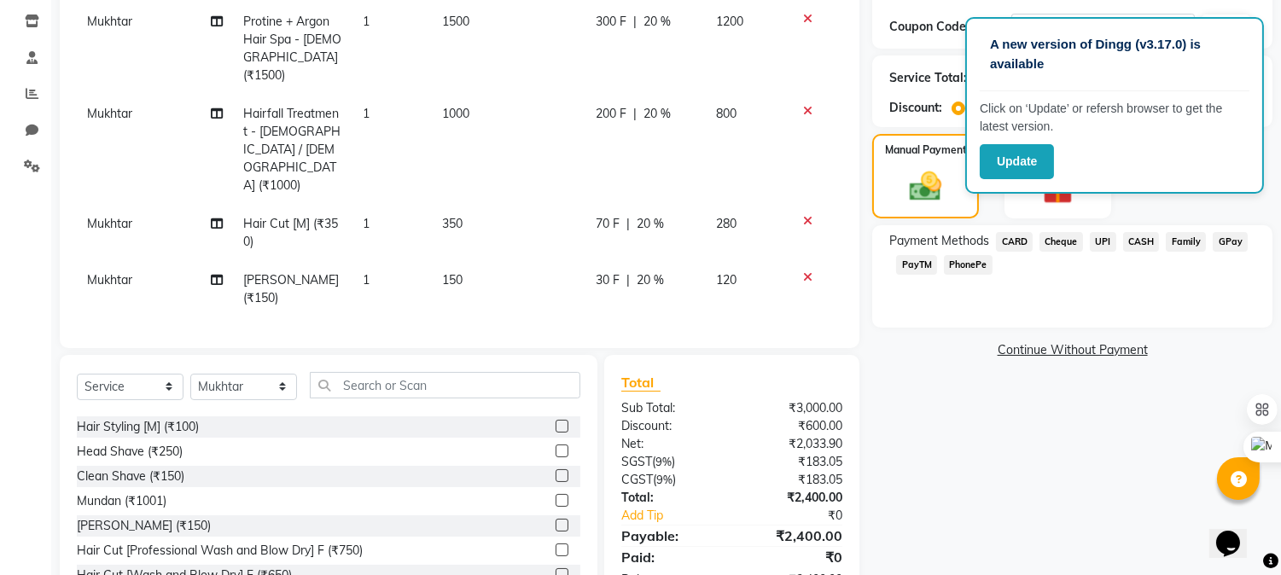
click at [1136, 243] on span "CASH" at bounding box center [1141, 242] width 37 height 20
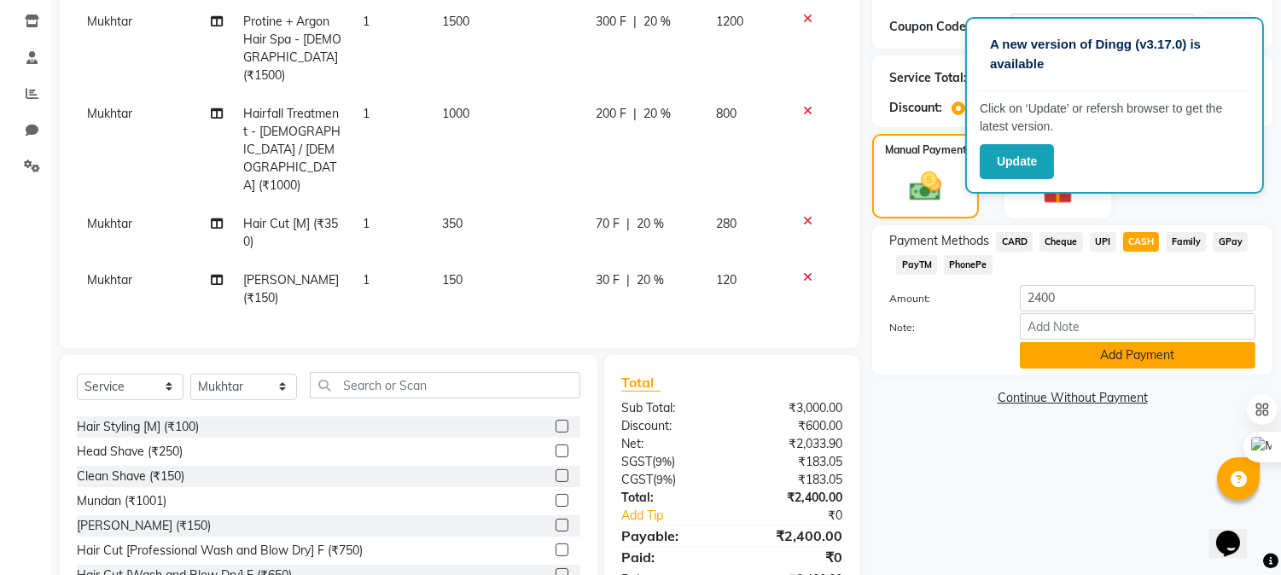
click at [1063, 365] on button "Add Payment" at bounding box center [1138, 355] width 236 height 26
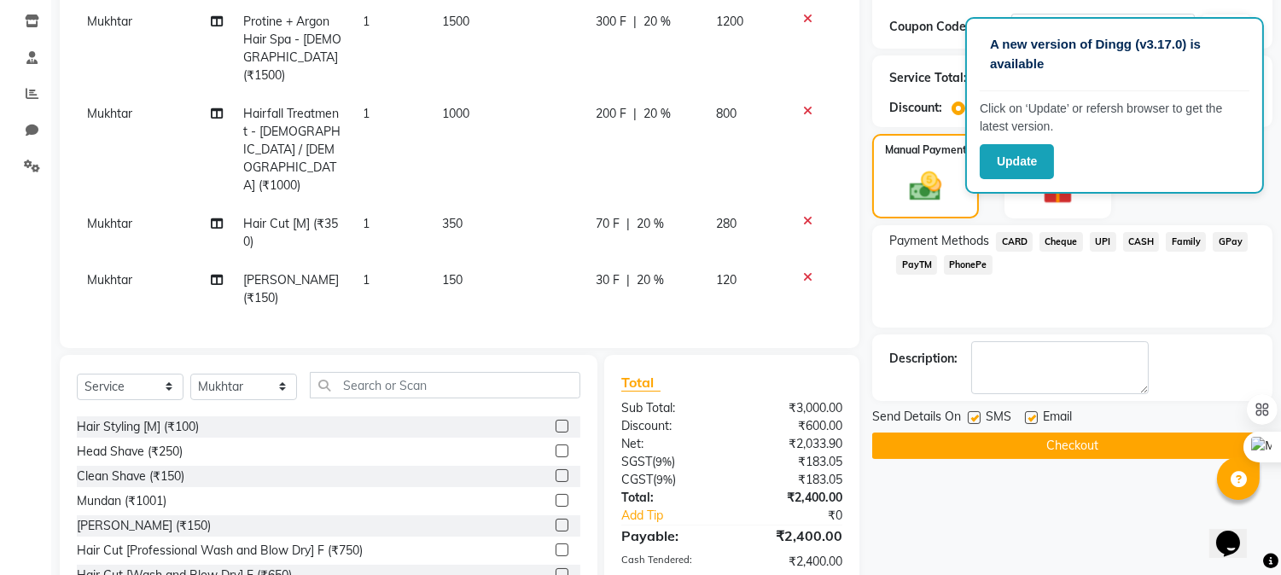
click at [982, 440] on button "Checkout" at bounding box center [1073, 446] width 400 height 26
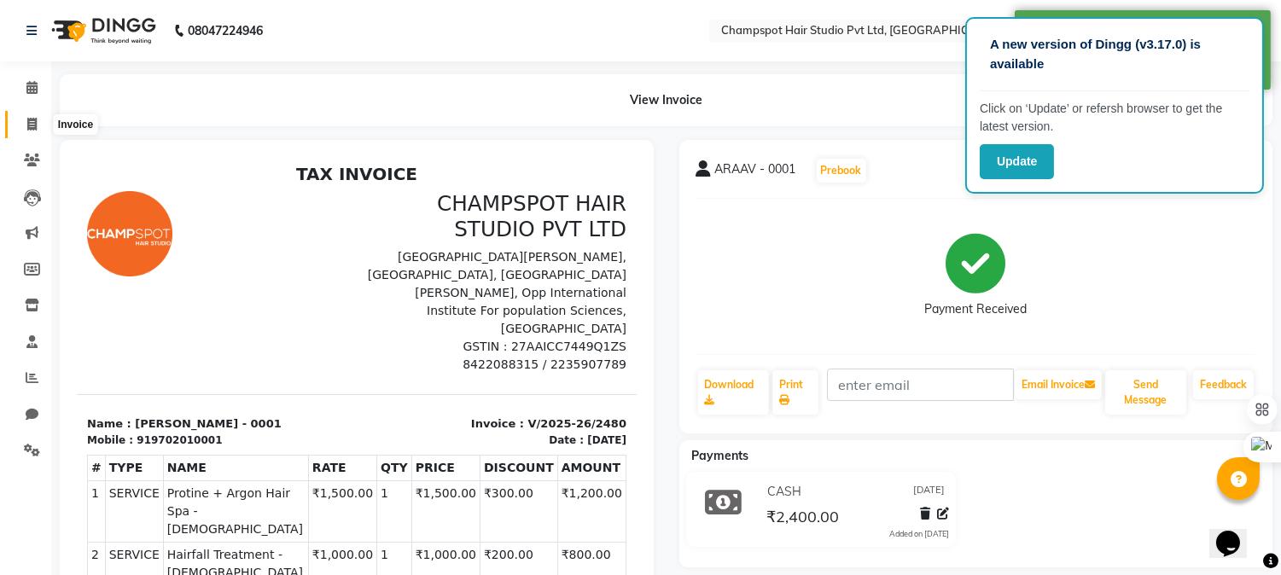
click at [27, 121] on icon at bounding box center [31, 124] width 9 height 13
select select "7690"
select select "service"
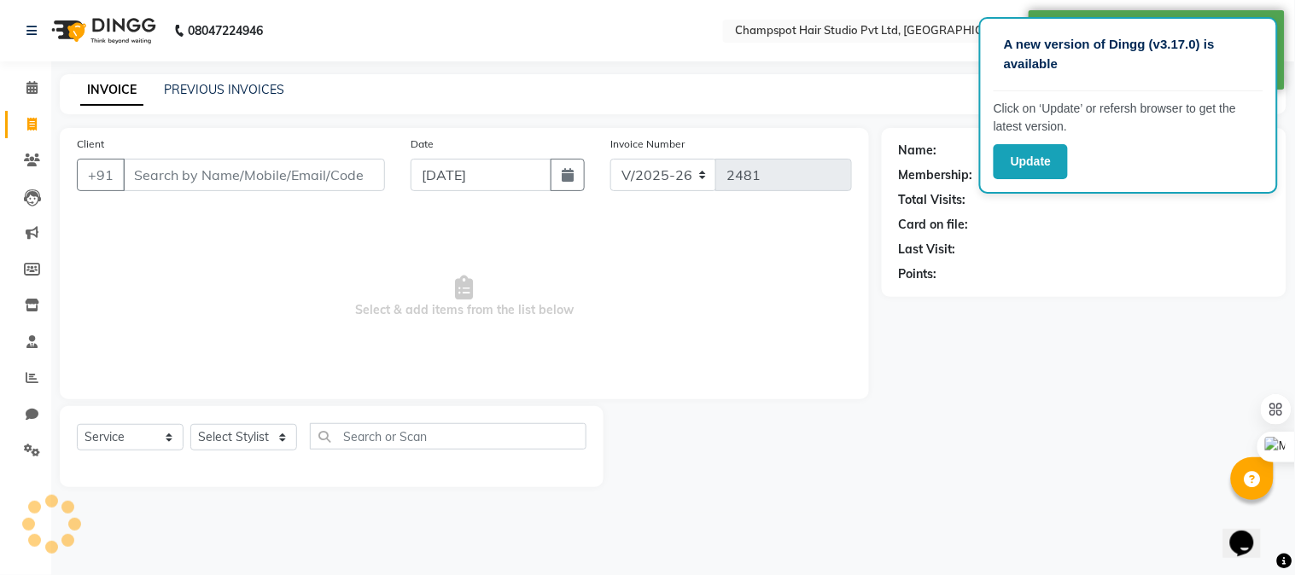
drag, startPoint x: 231, startPoint y: 189, endPoint x: 165, endPoint y: 159, distance: 73.0
click at [229, 188] on input "Client" at bounding box center [254, 175] width 262 height 32
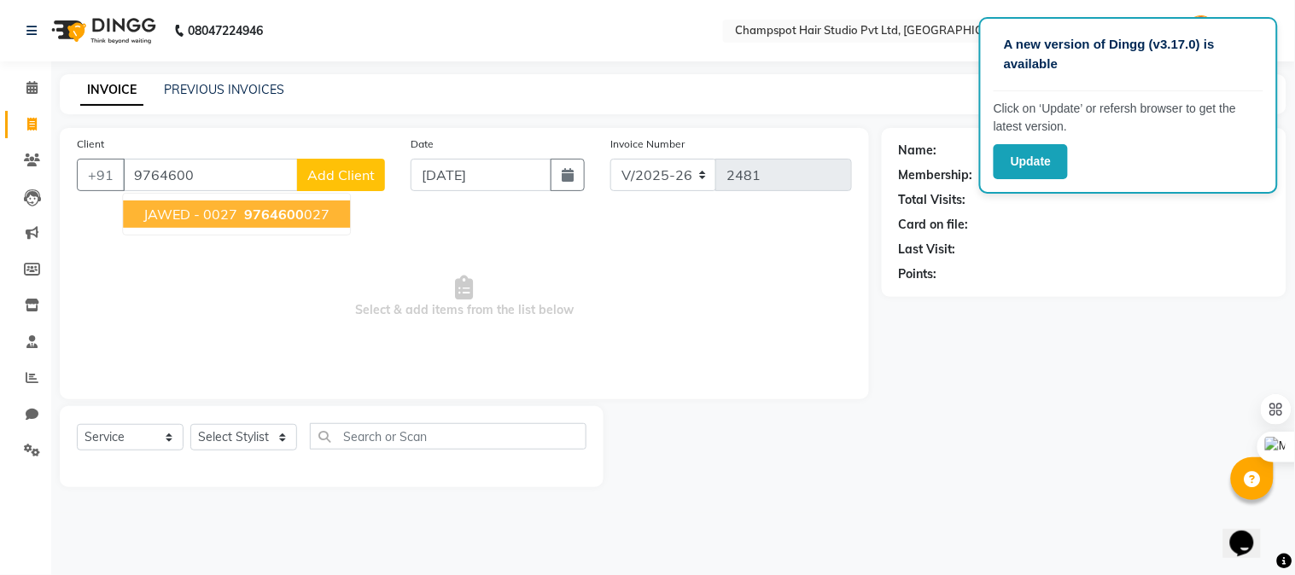
click at [215, 215] on span "JAWED - 0027" at bounding box center [190, 214] width 94 height 17
type input "9764600027"
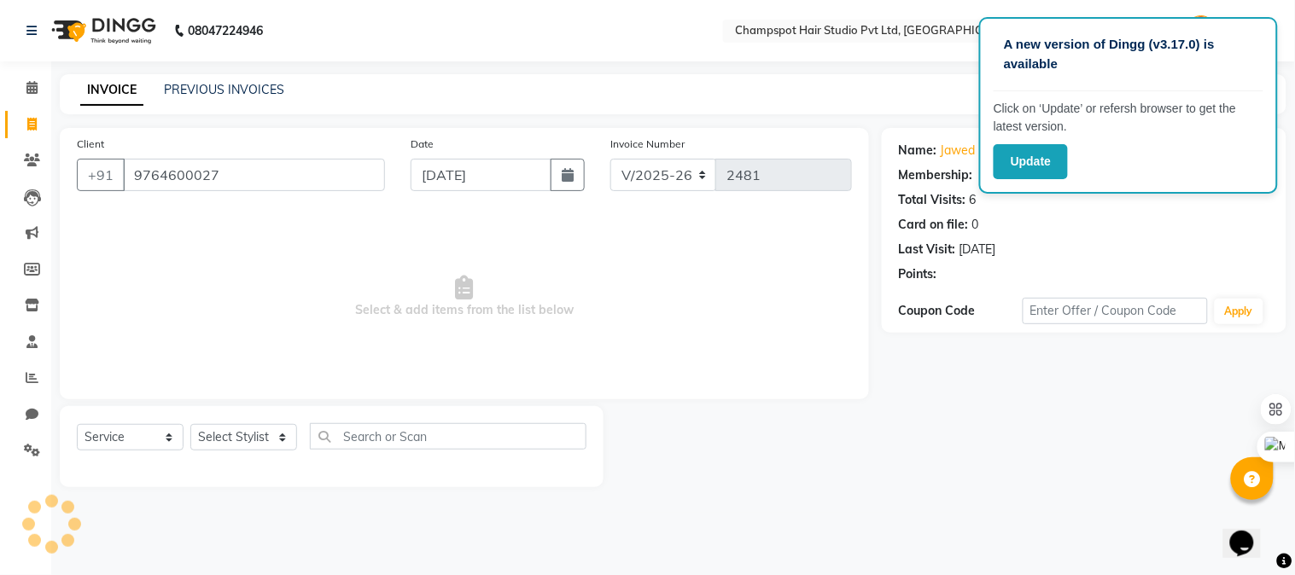
select select "2: Object"
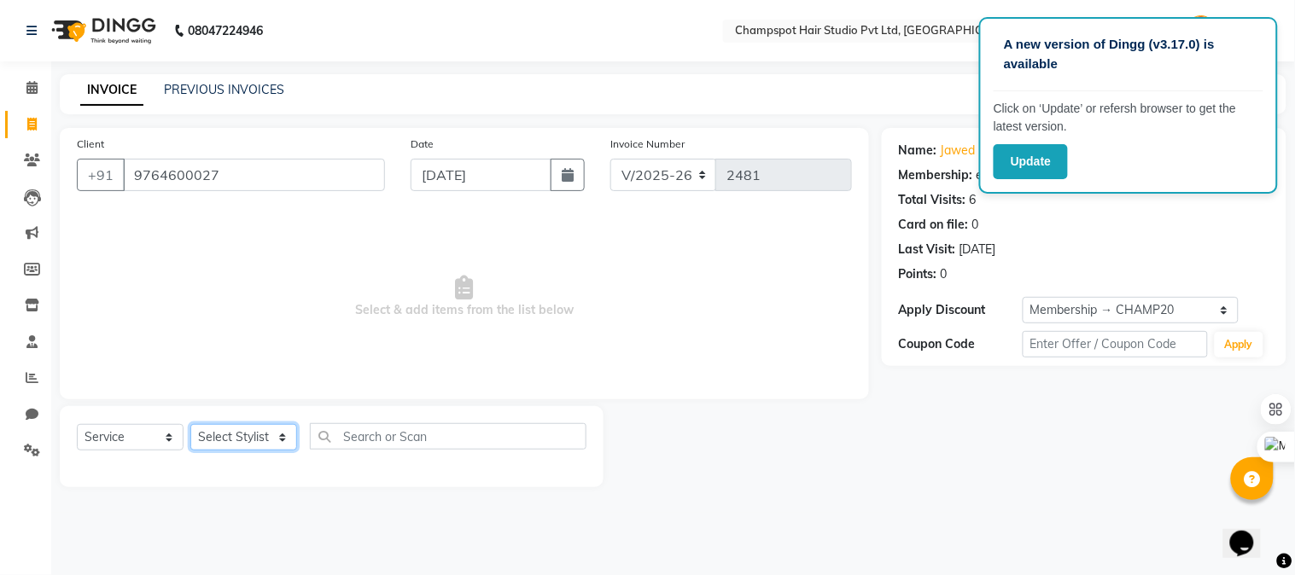
click at [274, 440] on select "Select Stylist Admin [PERSON_NAME] [PERSON_NAME] [PERSON_NAME] [PERSON_NAME] [P…" at bounding box center [243, 437] width 107 height 26
select select "69005"
click at [190, 425] on select "Select Stylist Admin [PERSON_NAME] [PERSON_NAME] [PERSON_NAME] [PERSON_NAME] [P…" at bounding box center [243, 437] width 107 height 26
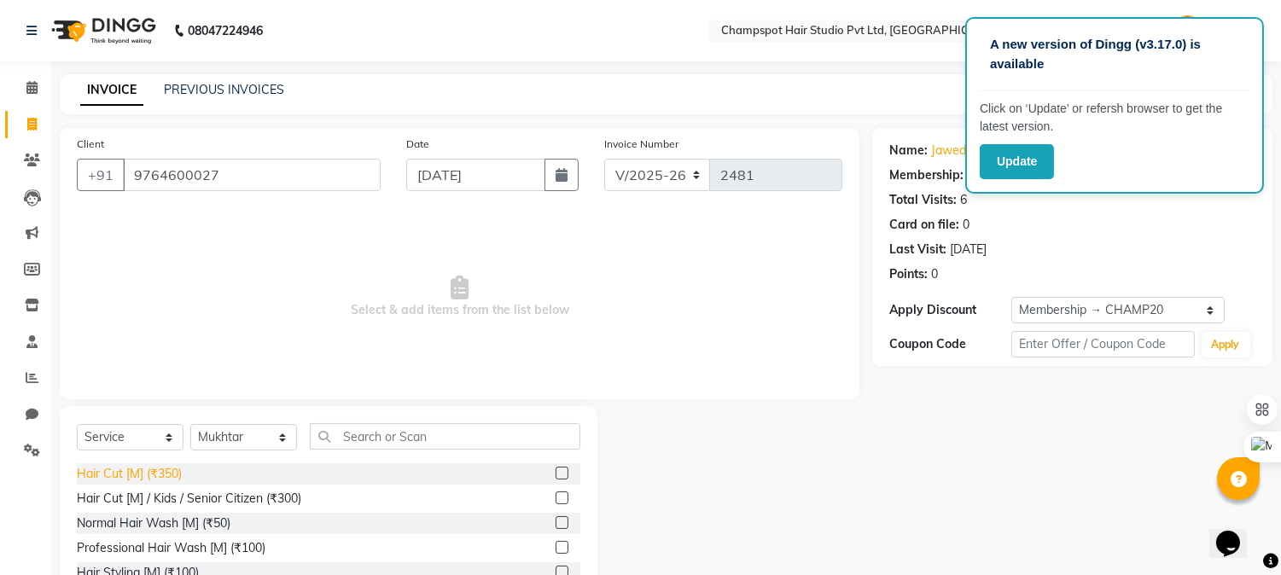
click at [155, 472] on div "Hair Cut [M] (₹350)" at bounding box center [129, 474] width 105 height 18
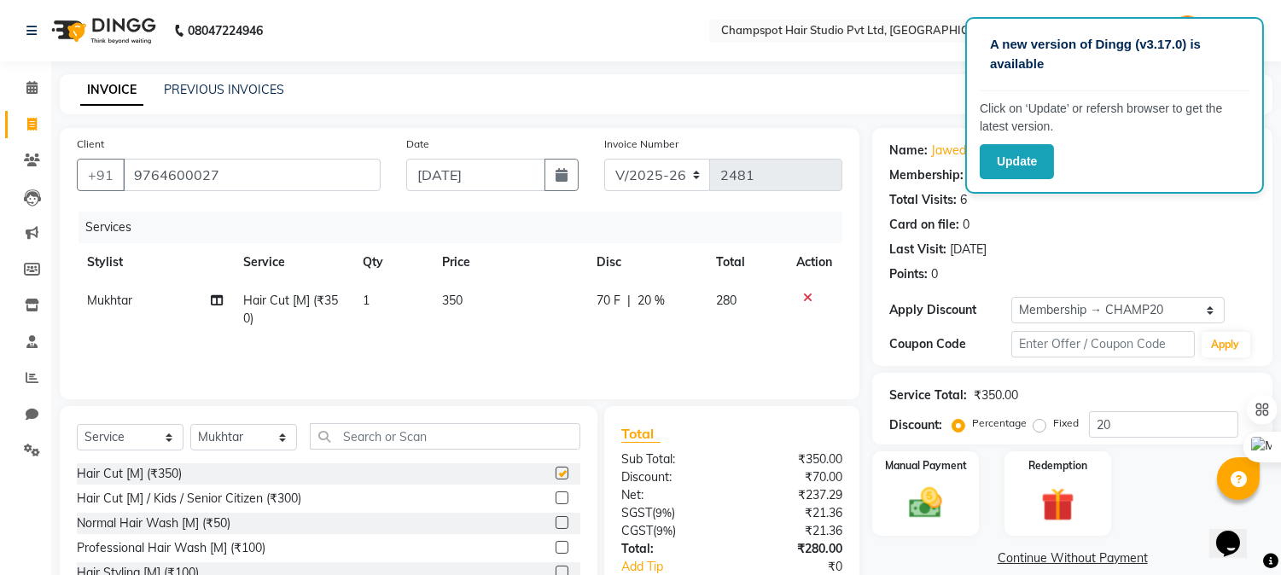
checkbox input "false"
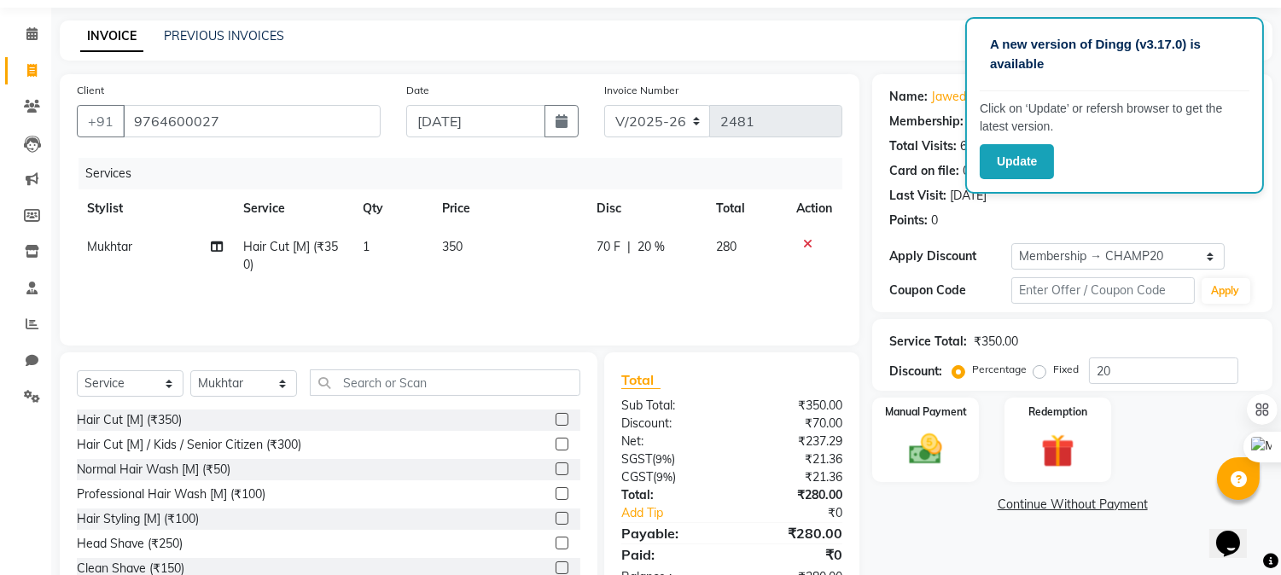
scroll to position [108, 0]
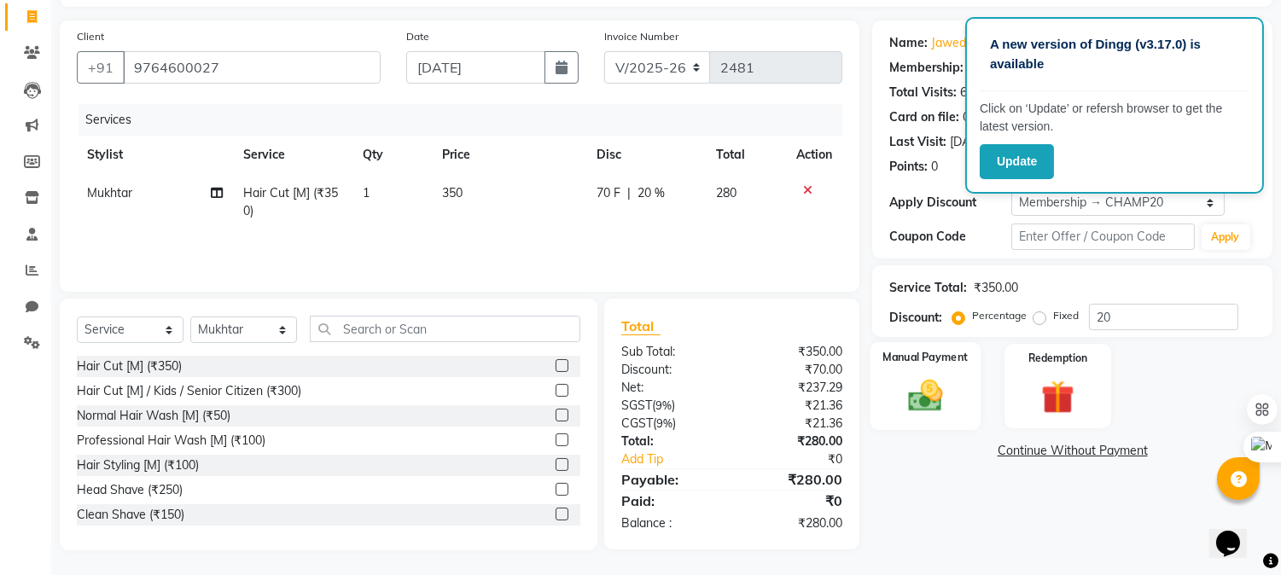
click at [957, 408] on div "Manual Payment" at bounding box center [926, 385] width 111 height 87
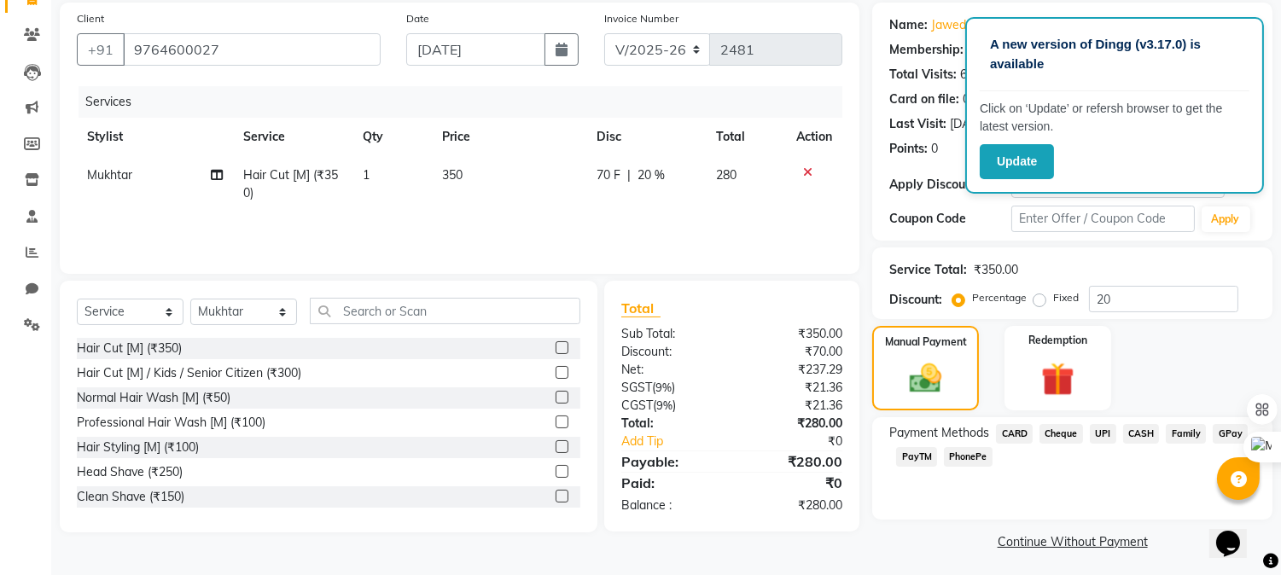
scroll to position [130, 0]
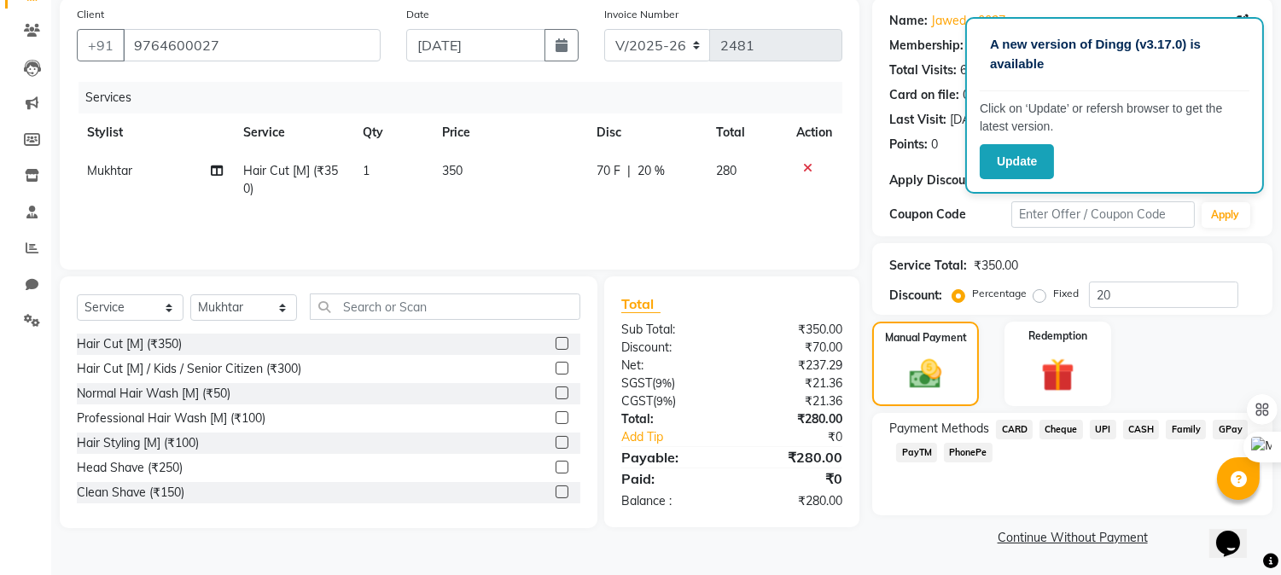
click at [1133, 427] on span "CASH" at bounding box center [1141, 430] width 37 height 20
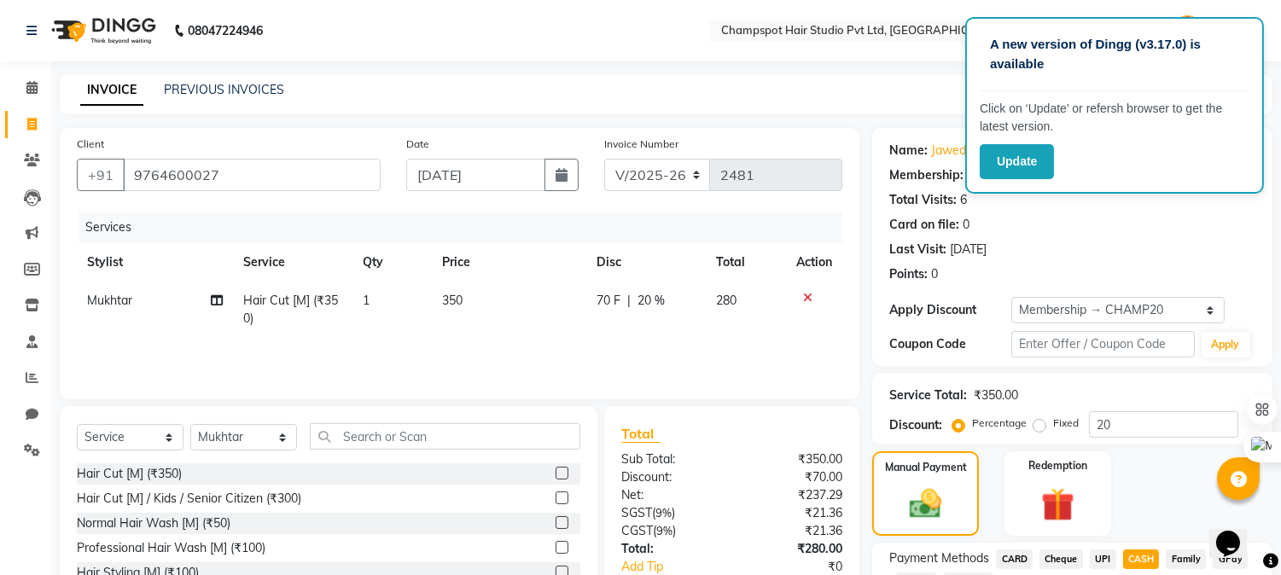
scroll to position [178, 0]
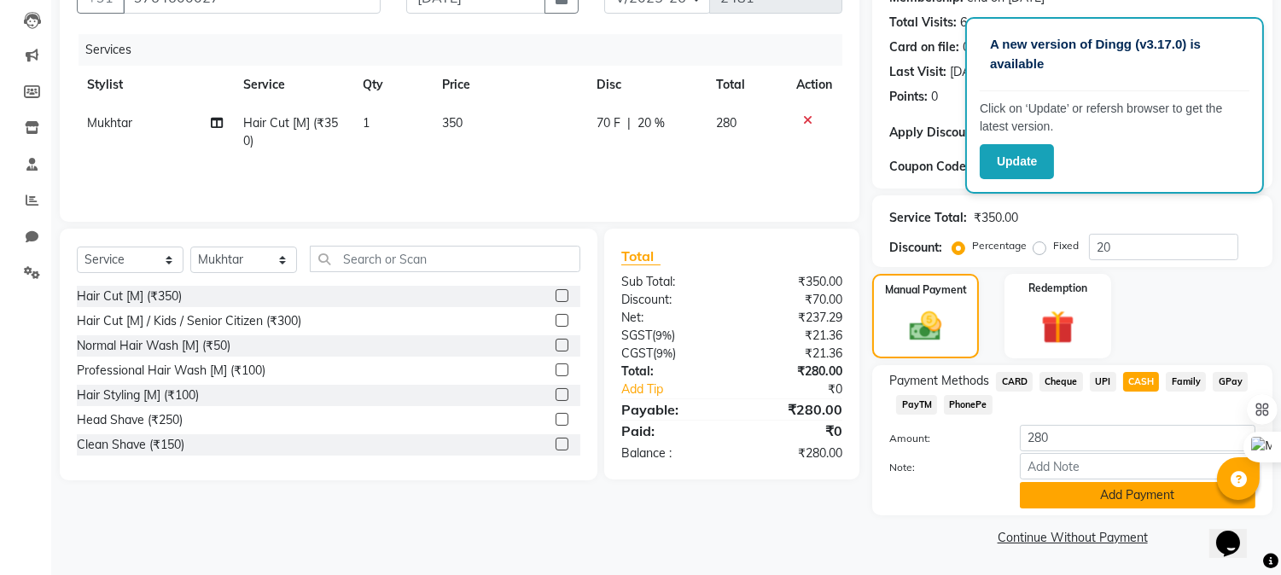
click at [1074, 507] on button "Add Payment" at bounding box center [1138, 495] width 236 height 26
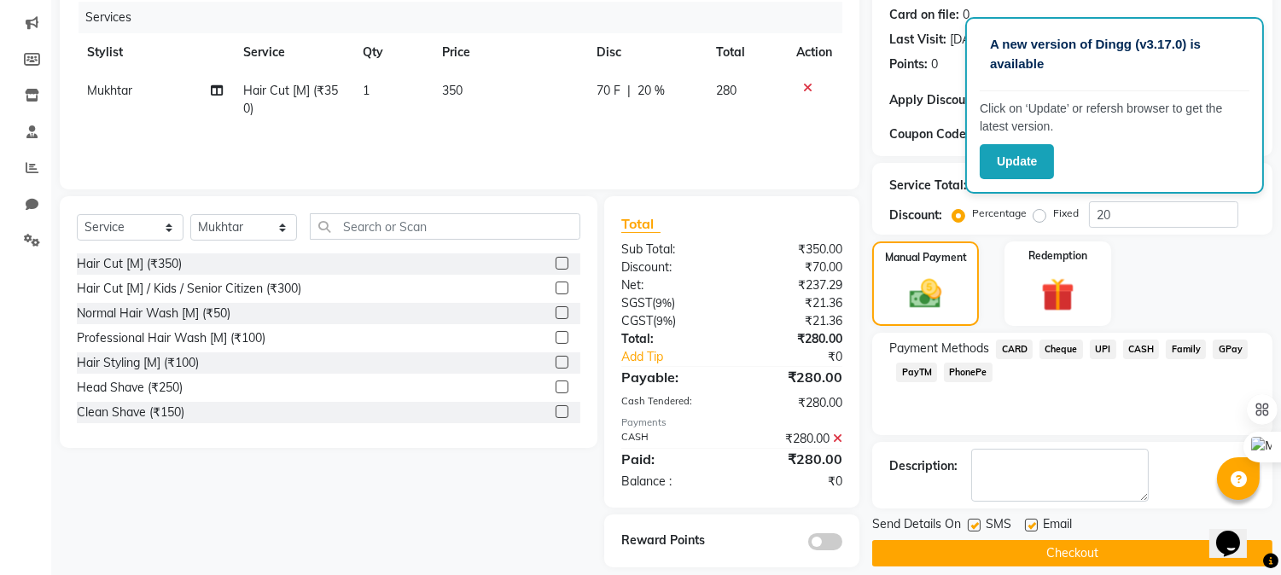
scroll to position [227, 0]
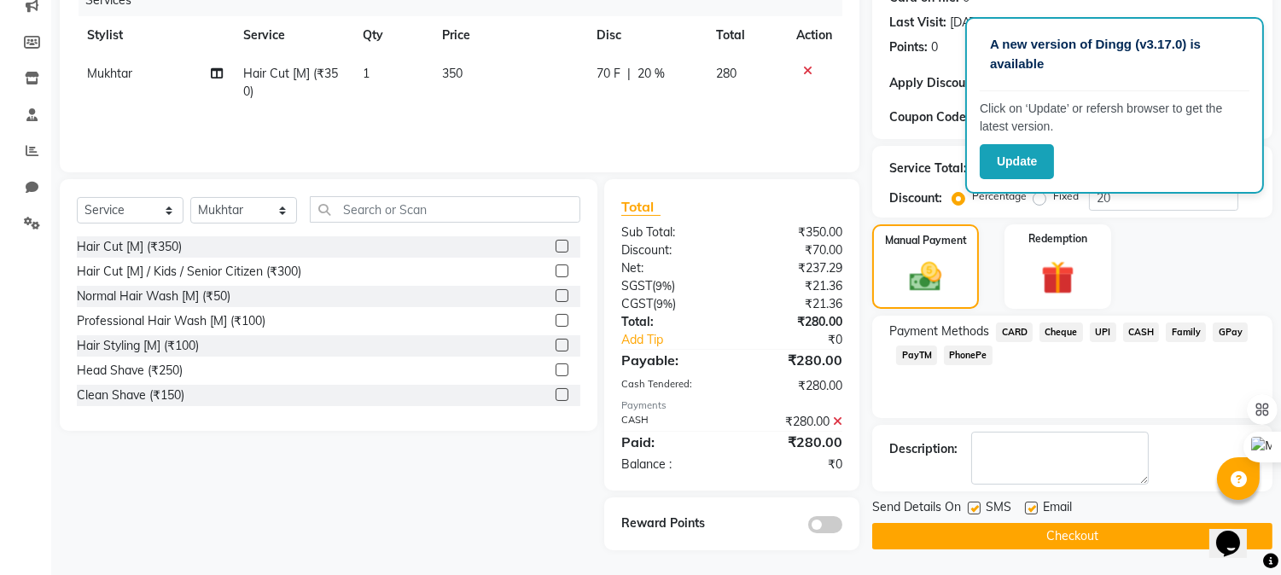
click at [976, 536] on button "Checkout" at bounding box center [1073, 536] width 400 height 26
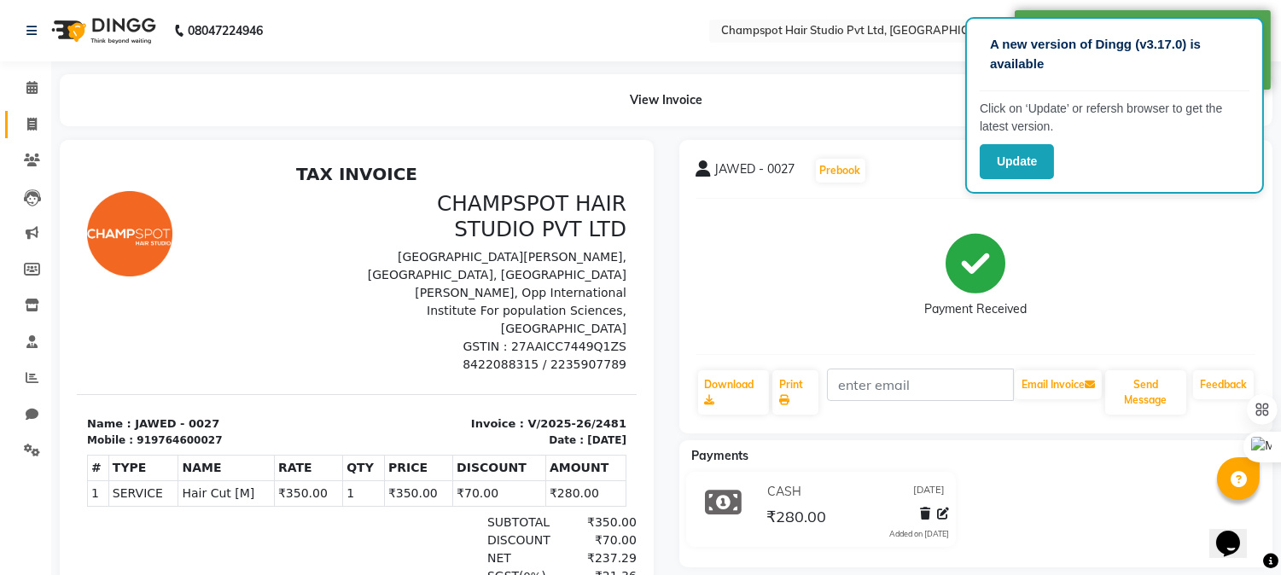
click at [48, 131] on li "Invoice" at bounding box center [25, 125] width 51 height 37
click at [27, 120] on icon at bounding box center [31, 124] width 9 height 13
select select "7690"
select select "service"
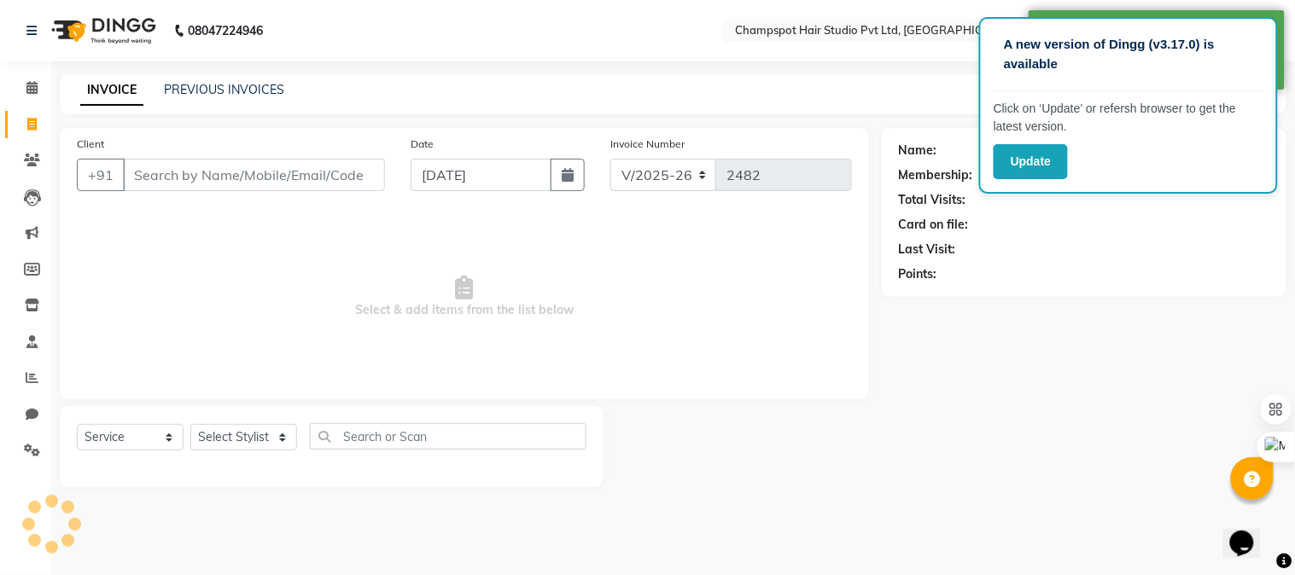
click at [196, 178] on input "Client" at bounding box center [254, 175] width 262 height 32
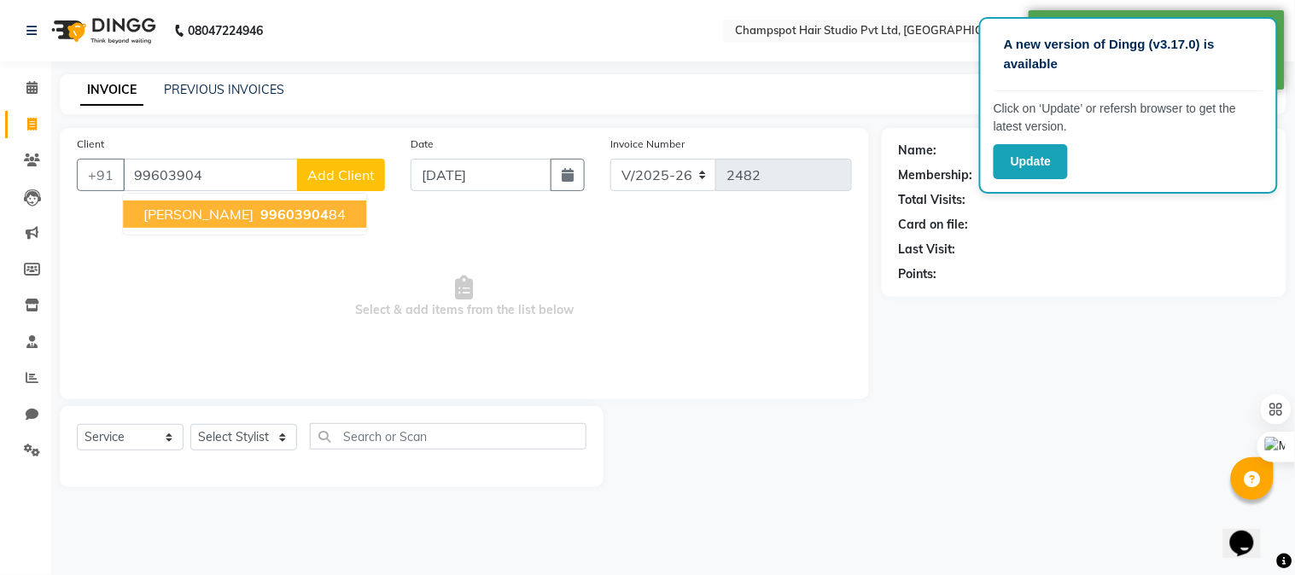
click at [210, 216] on span "[PERSON_NAME]" at bounding box center [198, 214] width 110 height 17
type input "9960390484"
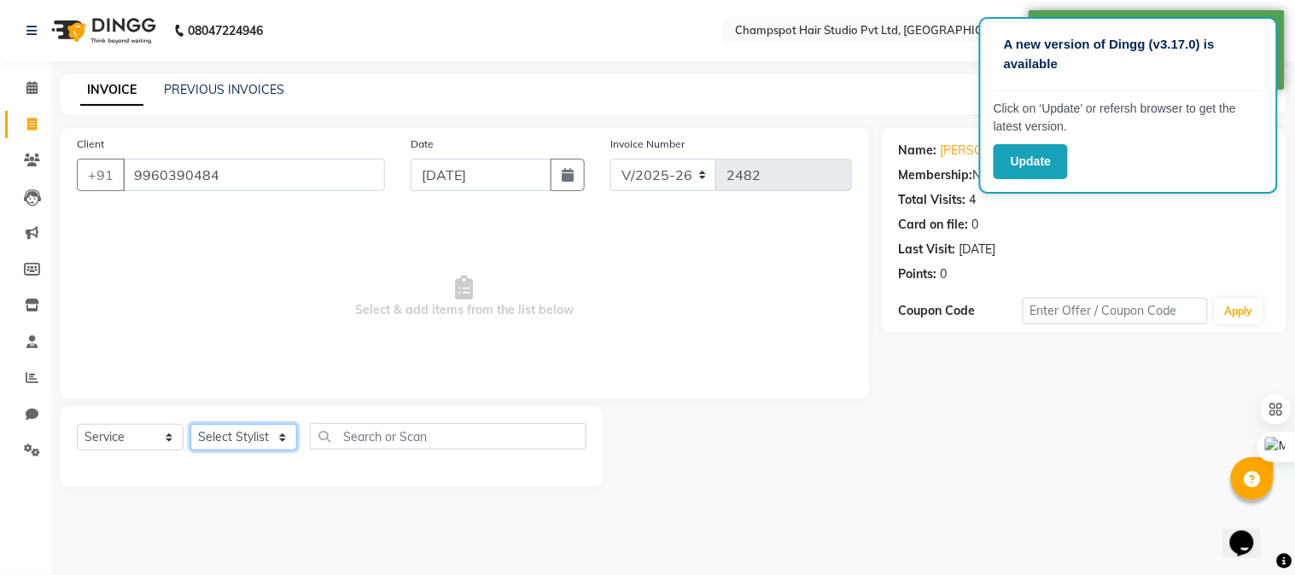
click at [250, 441] on select "Select Stylist Admin [PERSON_NAME] [PERSON_NAME] [PERSON_NAME] [PERSON_NAME] [P…" at bounding box center [243, 437] width 107 height 26
select select "69008"
click at [190, 425] on select "Select Stylist Admin [PERSON_NAME] [PERSON_NAME] [PERSON_NAME] [PERSON_NAME] [P…" at bounding box center [243, 437] width 107 height 26
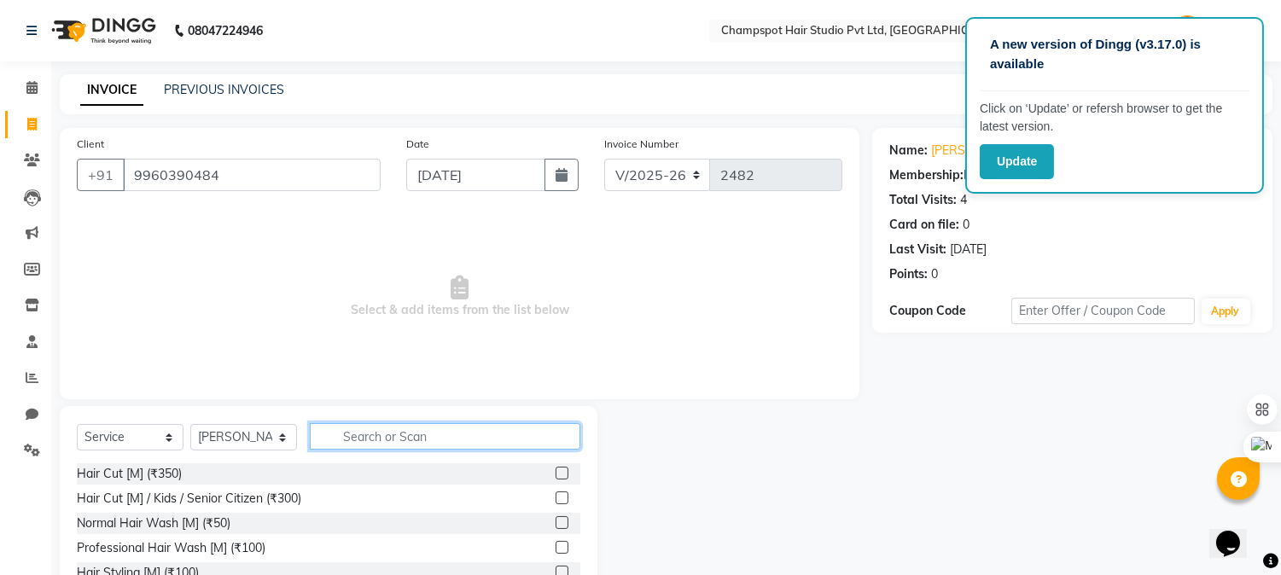
click at [345, 425] on input "text" at bounding box center [445, 436] width 271 height 26
click at [124, 478] on div "Hair Cut [M] (₹350)" at bounding box center [129, 474] width 105 height 18
checkbox input "false"
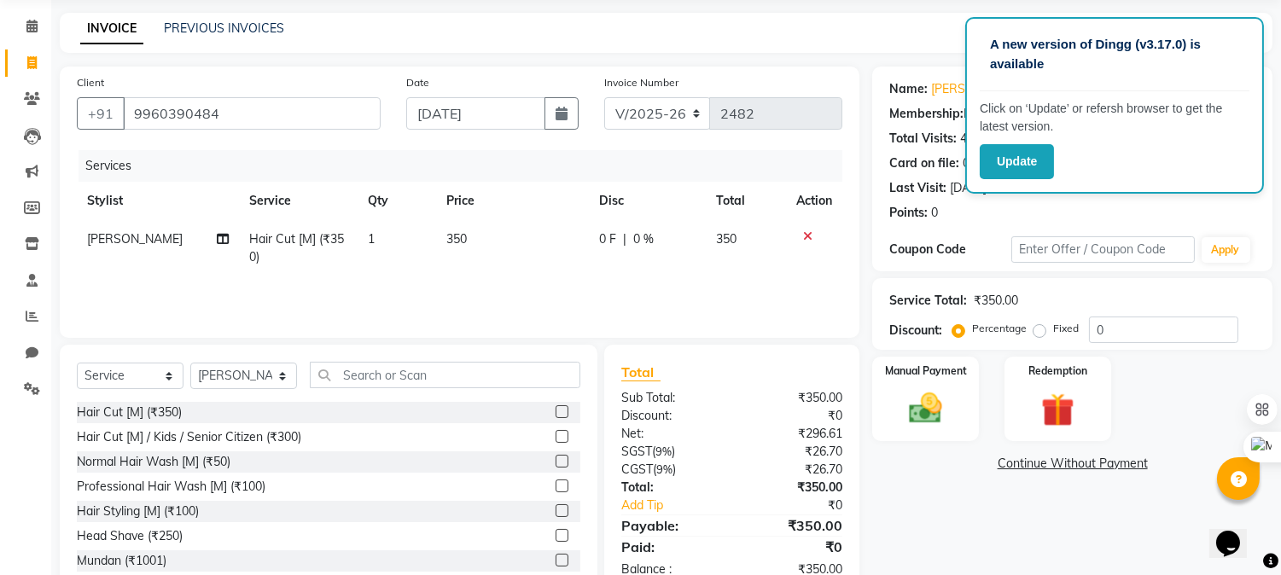
scroll to position [108, 0]
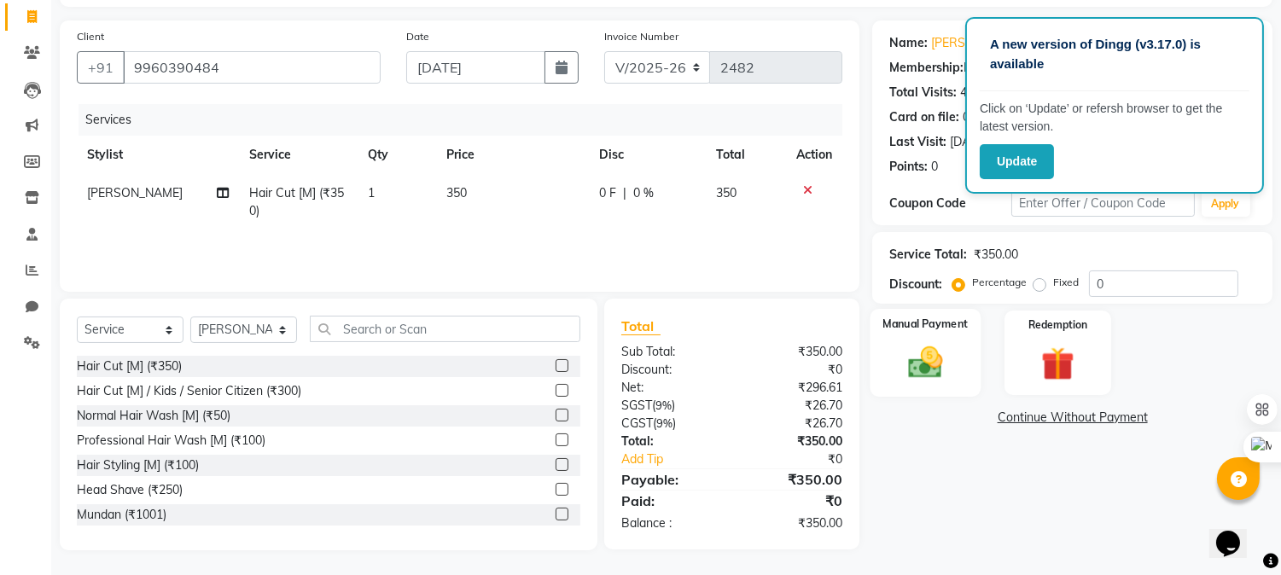
click at [911, 371] on img at bounding box center [926, 363] width 56 height 40
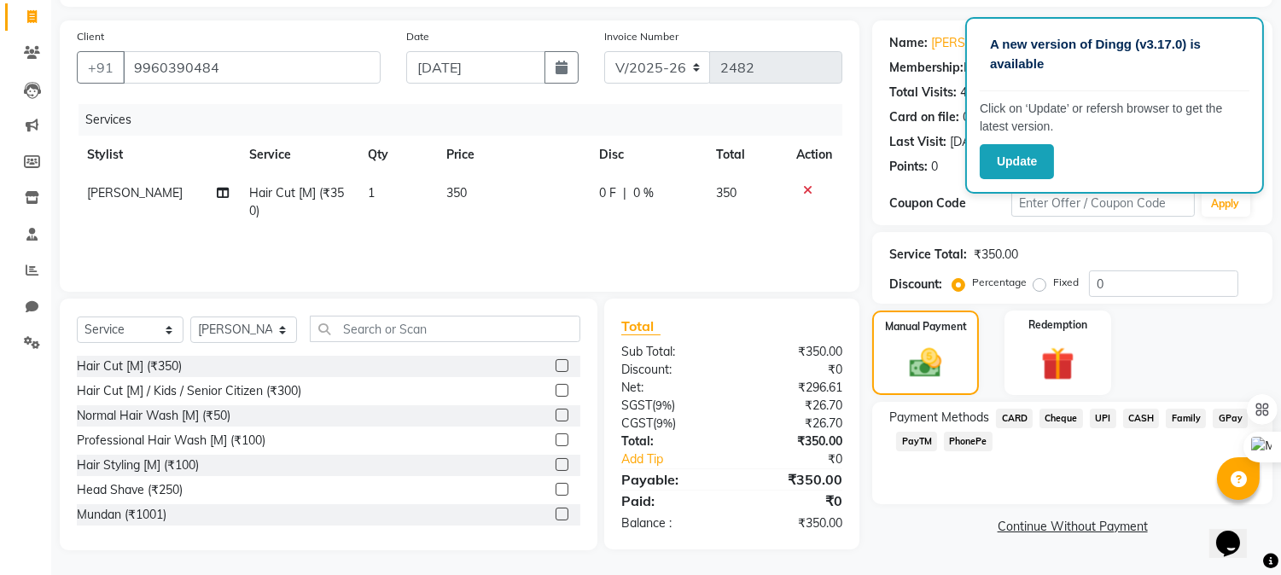
click at [980, 435] on span "PhonePe" at bounding box center [968, 442] width 49 height 20
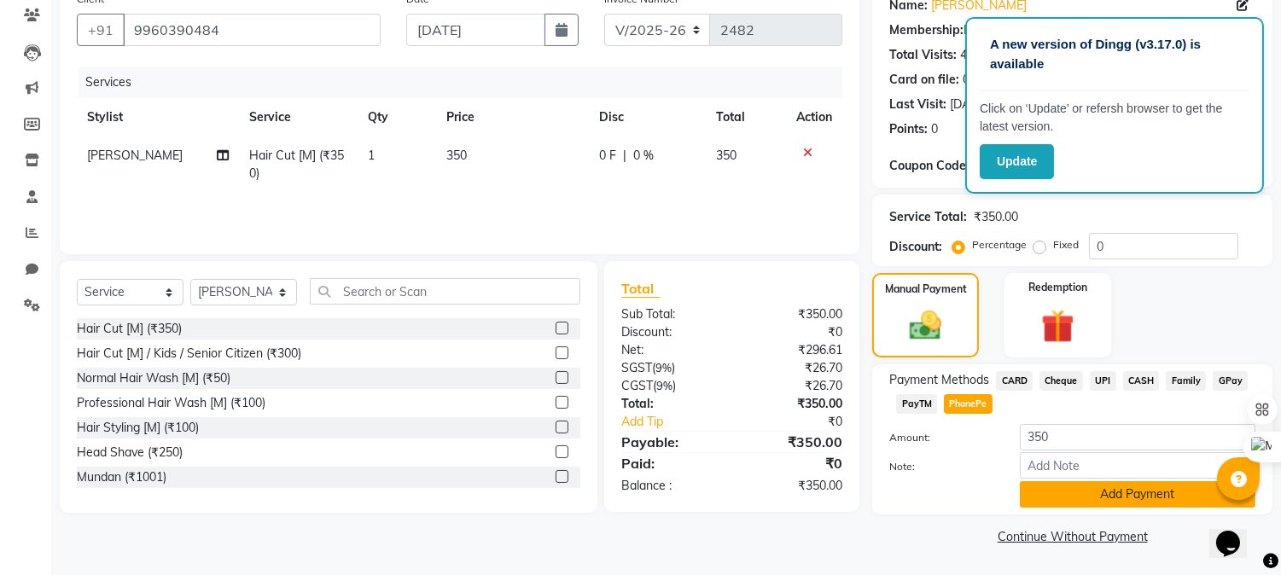
click at [1051, 492] on button "Add Payment" at bounding box center [1138, 494] width 236 height 26
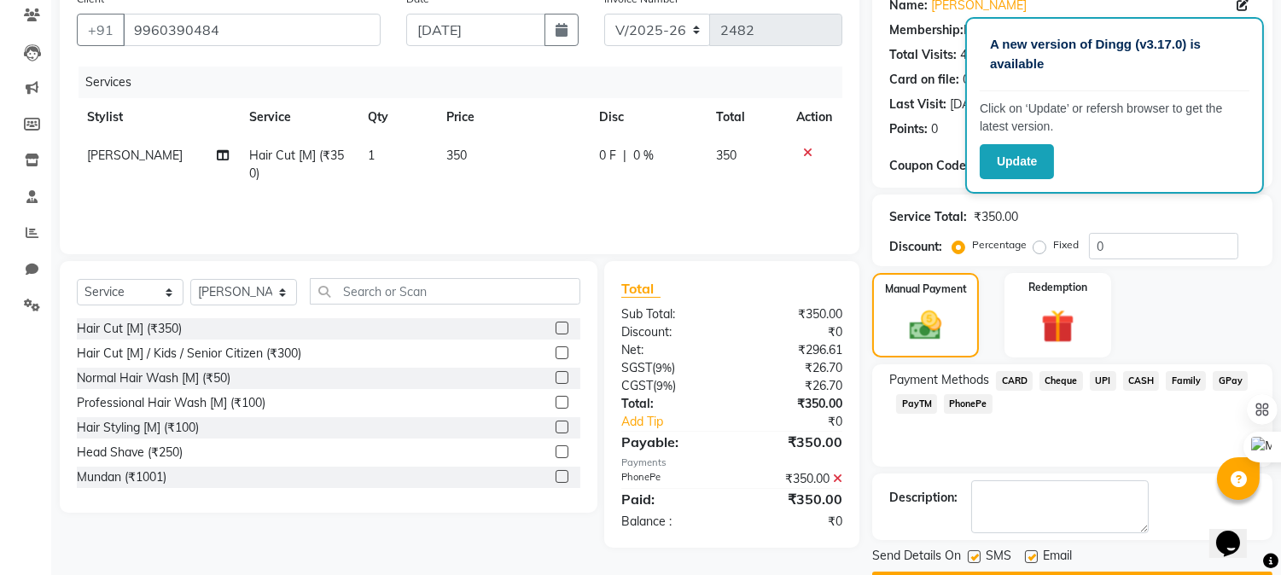
scroll to position [192, 0]
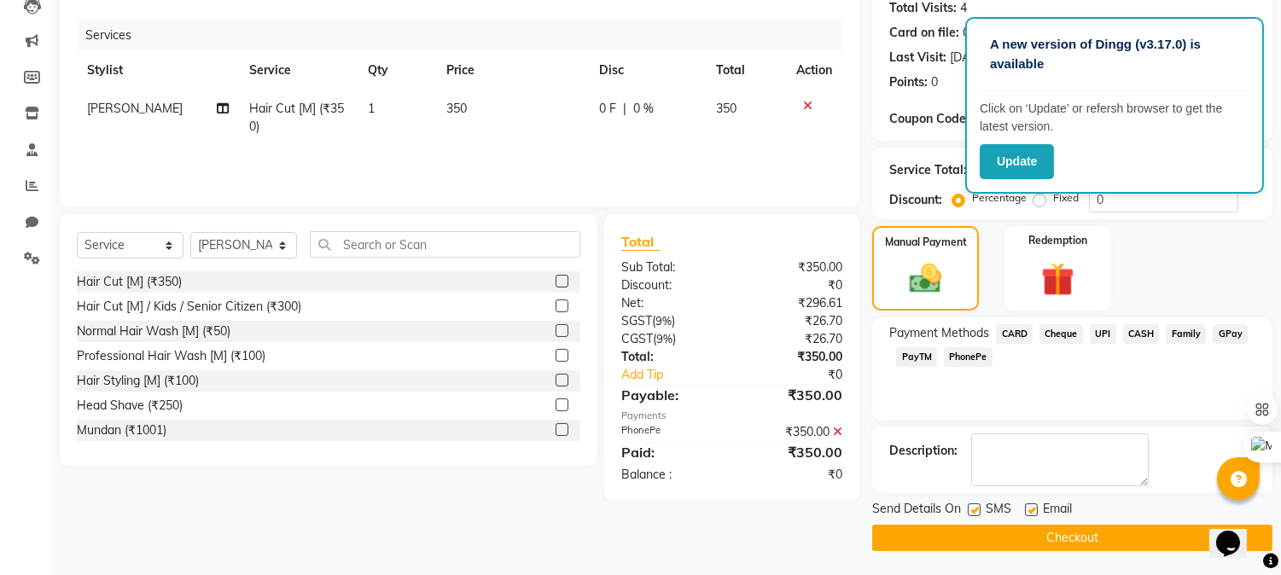
click at [978, 538] on button "Checkout" at bounding box center [1073, 538] width 400 height 26
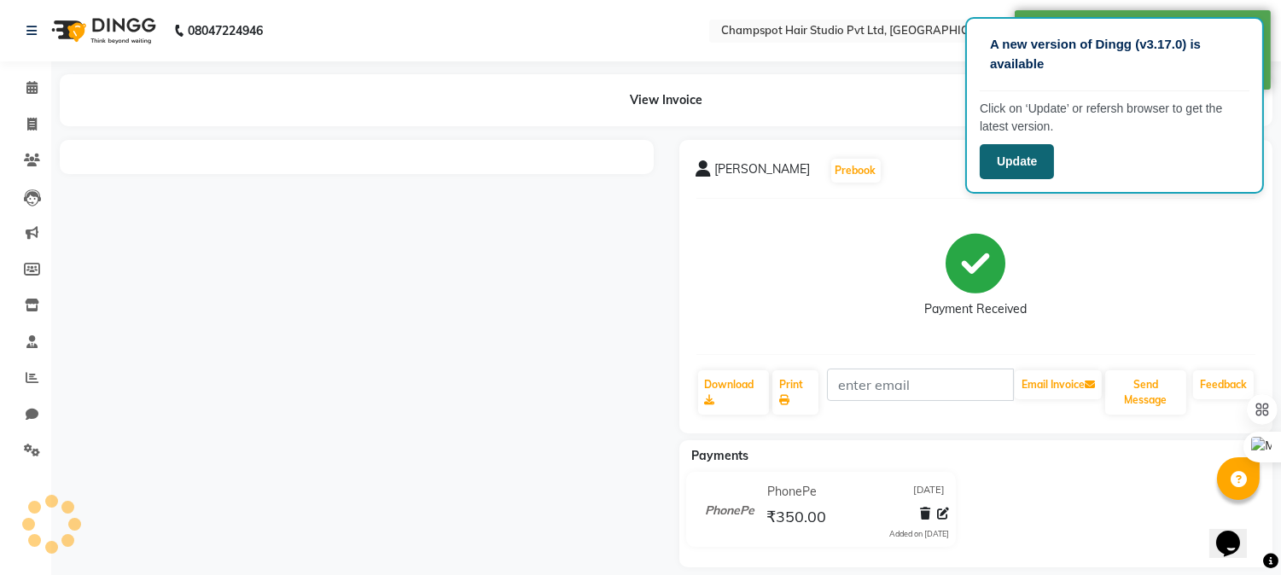
click at [1034, 173] on button "Update" at bounding box center [1017, 161] width 74 height 35
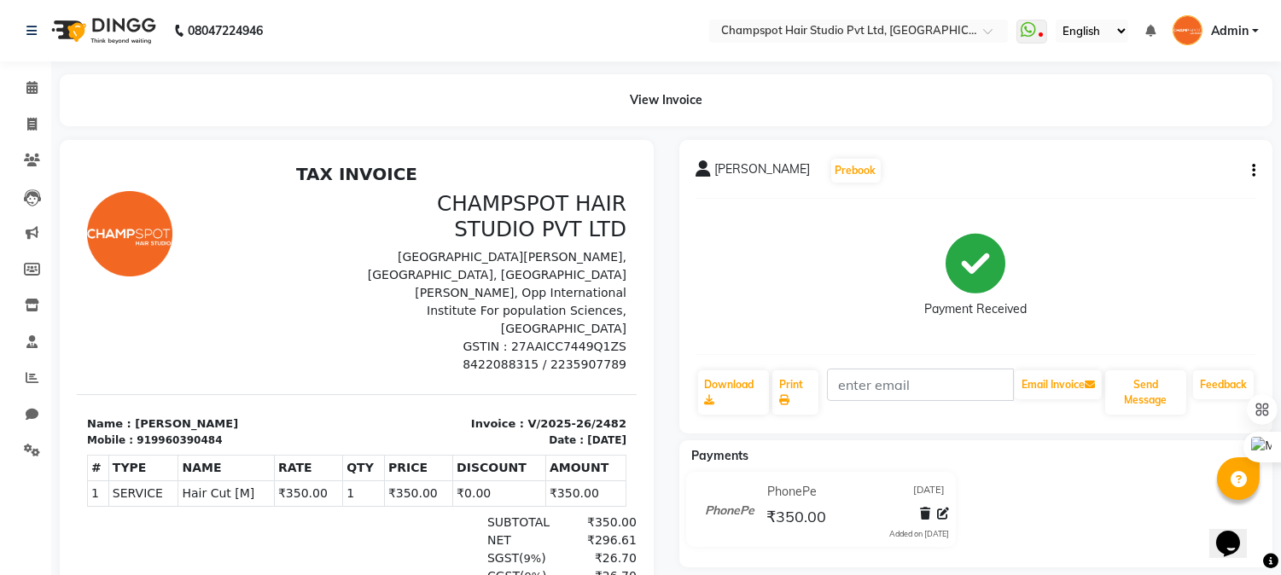
click at [52, 217] on div at bounding box center [357, 418] width 620 height 556
click at [34, 118] on icon at bounding box center [31, 124] width 9 height 13
select select "7690"
select select "service"
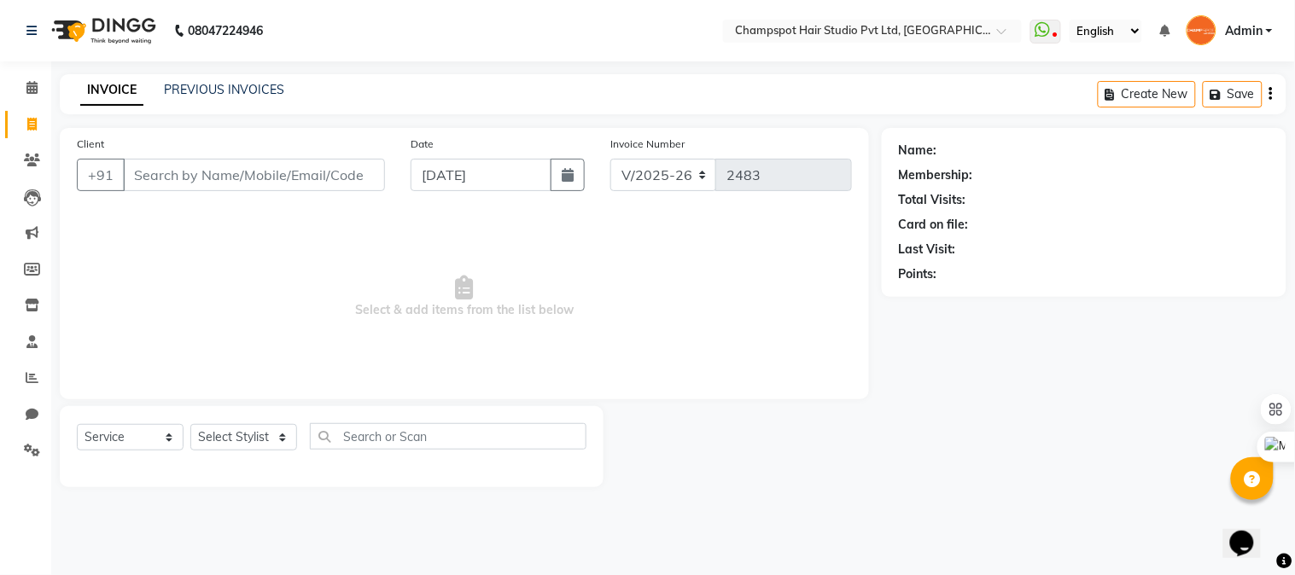
click at [195, 174] on input "Client" at bounding box center [254, 175] width 262 height 32
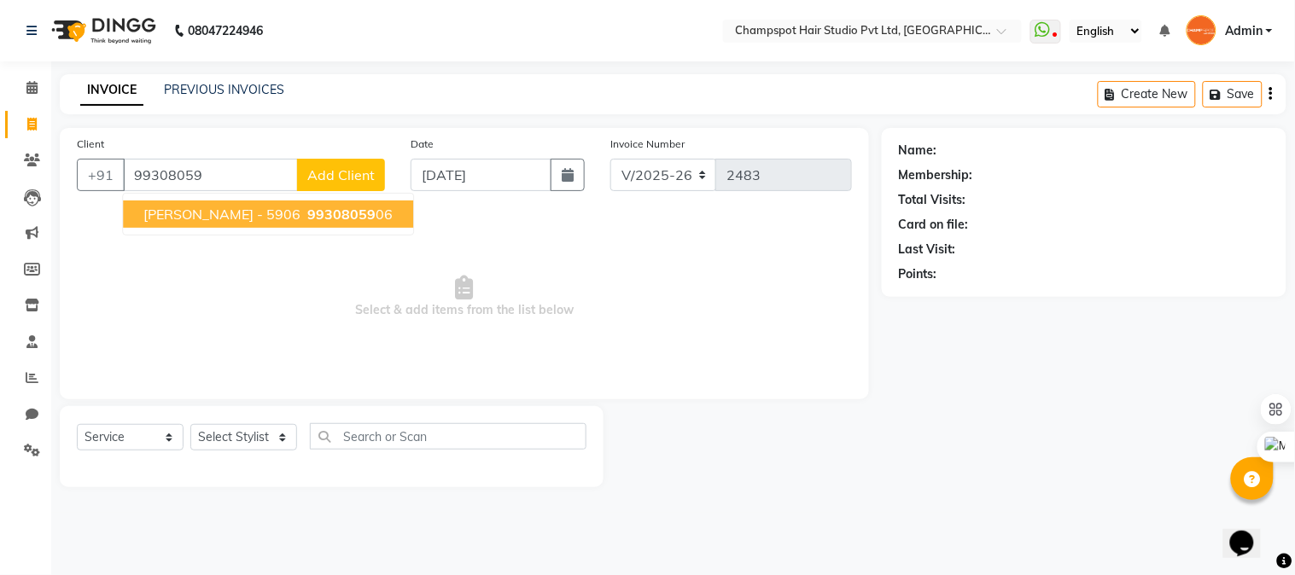
click at [212, 210] on span "ANGAD DUA - 5906" at bounding box center [221, 214] width 157 height 17
type input "9930805906"
select select "2: Object"
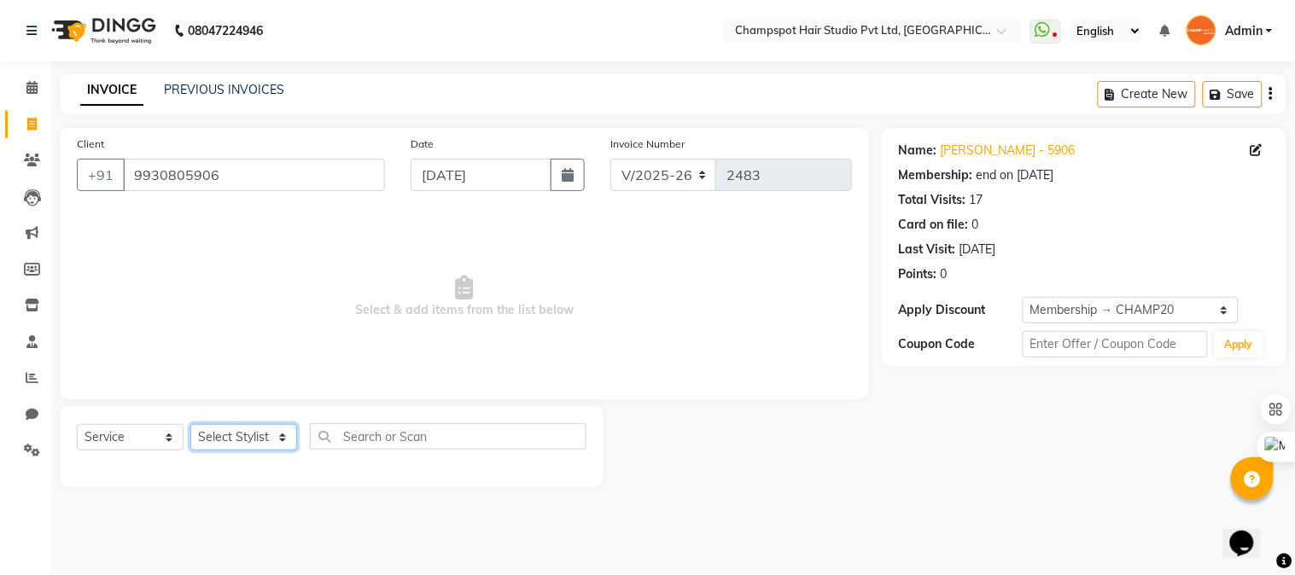
click at [279, 440] on select "Select Stylist Admin [PERSON_NAME] [PERSON_NAME] [PERSON_NAME] [PERSON_NAME] [P…" at bounding box center [243, 437] width 107 height 26
select select "69008"
click at [190, 425] on select "Select Stylist Admin [PERSON_NAME] [PERSON_NAME] [PERSON_NAME] [PERSON_NAME] [P…" at bounding box center [243, 437] width 107 height 26
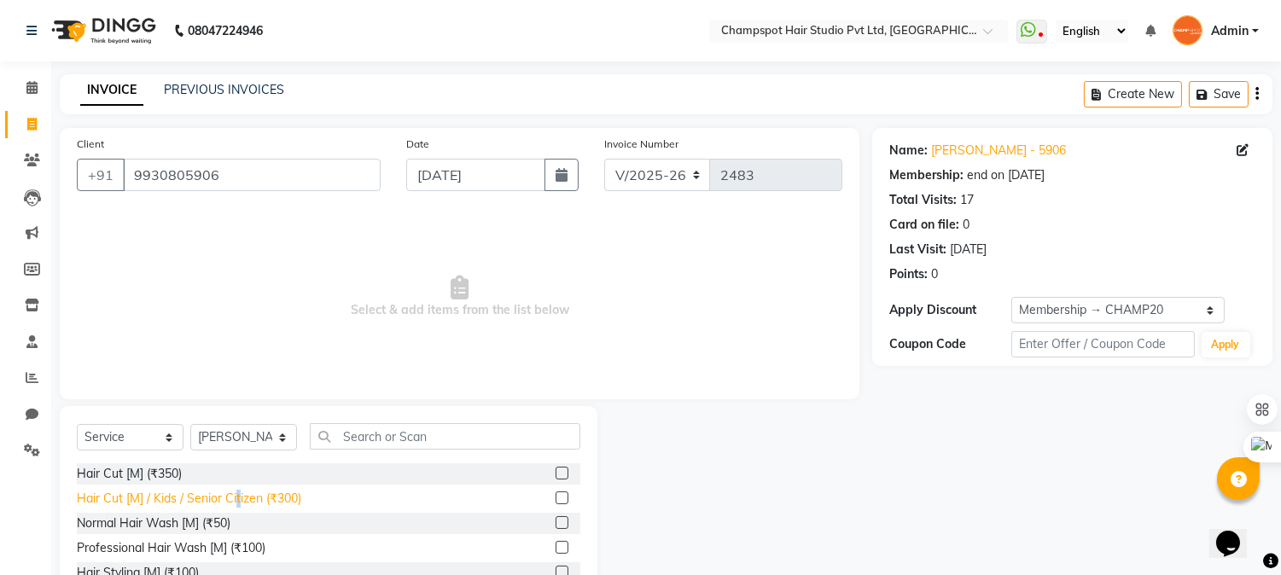
click at [239, 493] on div "Hair Cut [M] / Kids / Senior Citizen (₹300)" at bounding box center [189, 499] width 225 height 18
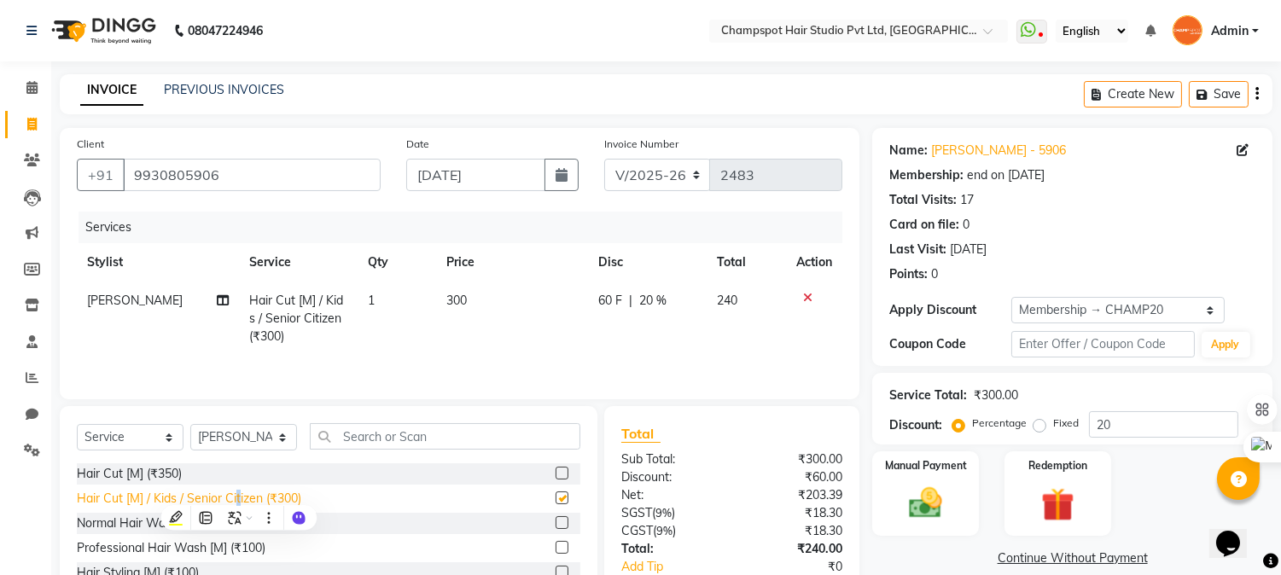
checkbox input "false"
click at [446, 398] on div "Client +91 9930805906 Date 01-09-2025 Invoice Number V/2025 V/2025-26 2483 Serv…" at bounding box center [460, 263] width 800 height 271
click at [995, 216] on div "Card on file: 0" at bounding box center [1073, 225] width 366 height 18
drag, startPoint x: 1029, startPoint y: 186, endPoint x: 980, endPoint y: 251, distance: 81.1
drag, startPoint x: 982, startPoint y: 250, endPoint x: 1007, endPoint y: 260, distance: 27.6
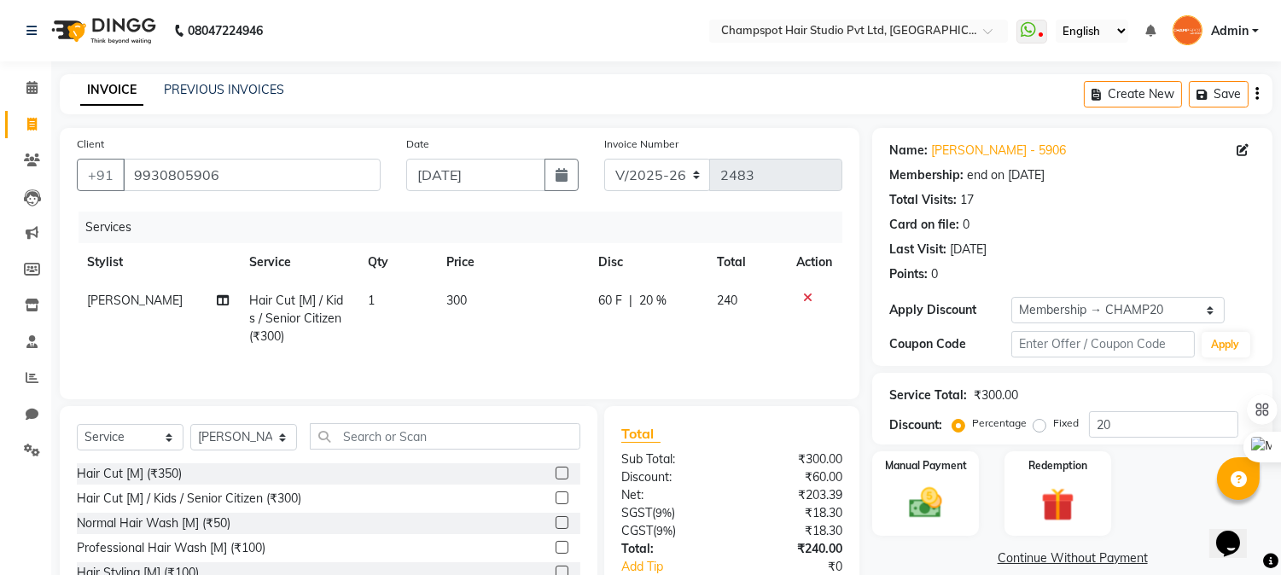
drag, startPoint x: 961, startPoint y: 402, endPoint x: 348, endPoint y: 108, distance: 679.7
drag, startPoint x: 348, startPoint y: 108, endPoint x: 784, endPoint y: 118, distance: 435.5
click at [784, 118] on main "INVOICE PREVIOUS INVOICES Create New Save Client +91 9930805906 Date 01-09-2025…" at bounding box center [666, 379] width 1230 height 610
click at [931, 502] on img at bounding box center [926, 504] width 56 height 40
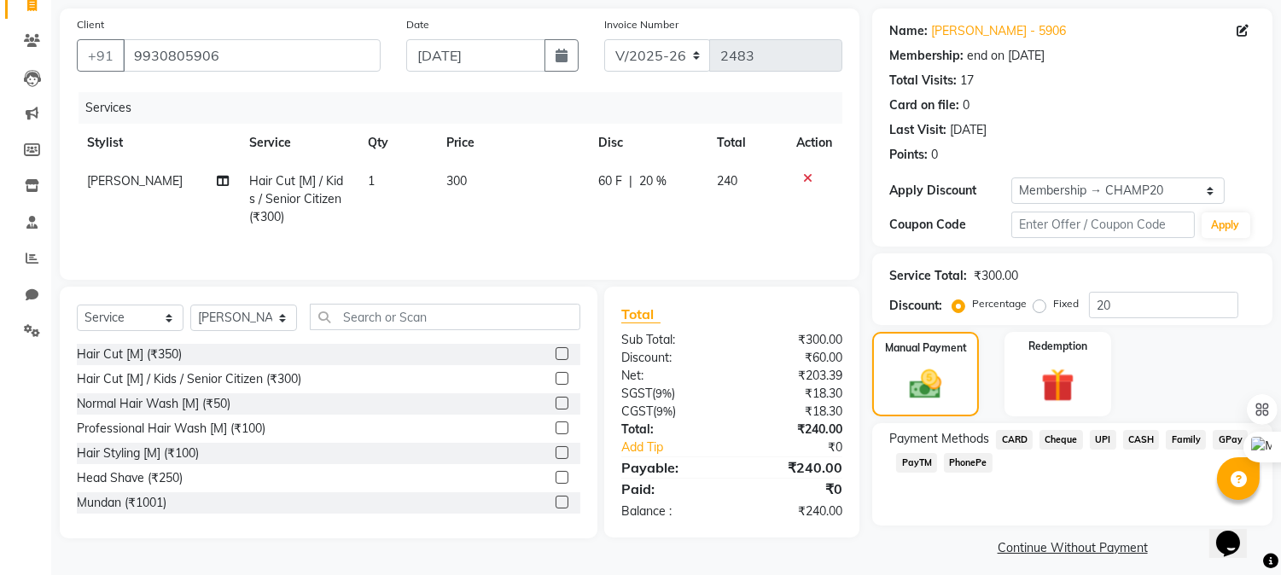
scroll to position [130, 0]
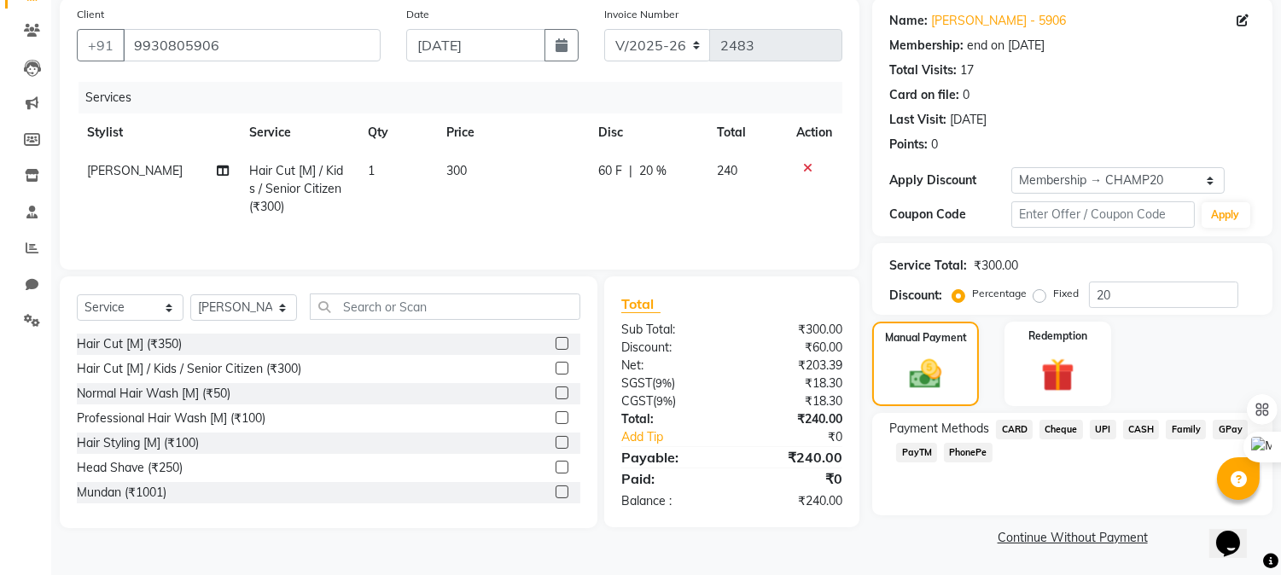
click at [1008, 429] on span "CARD" at bounding box center [1014, 430] width 37 height 20
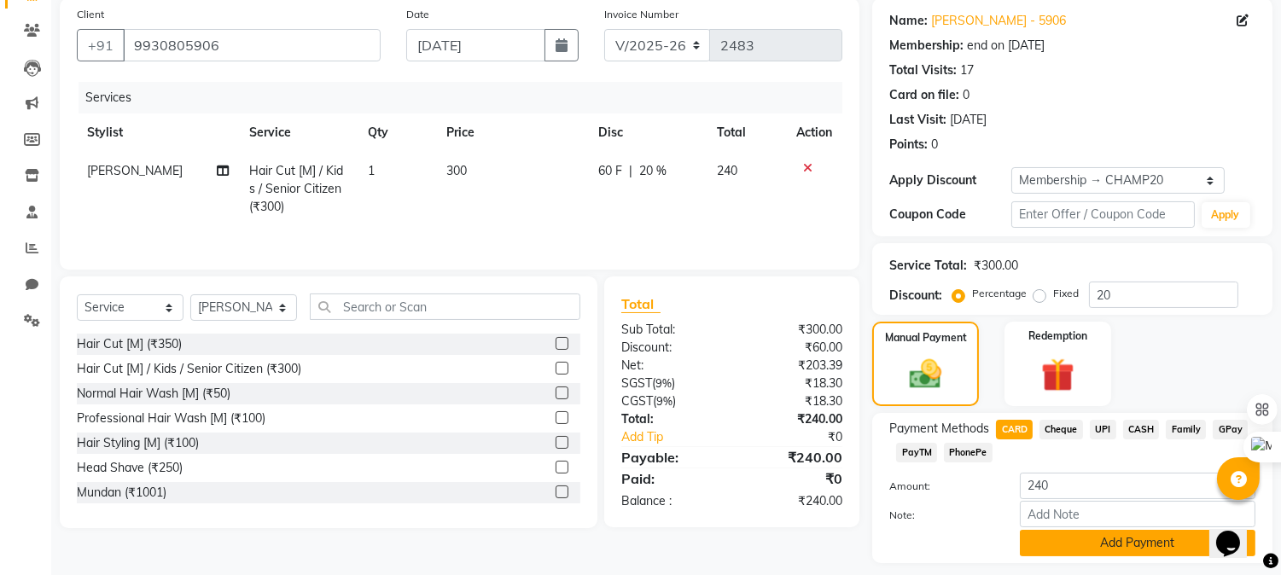
click at [1101, 545] on button "Add Payment" at bounding box center [1138, 543] width 236 height 26
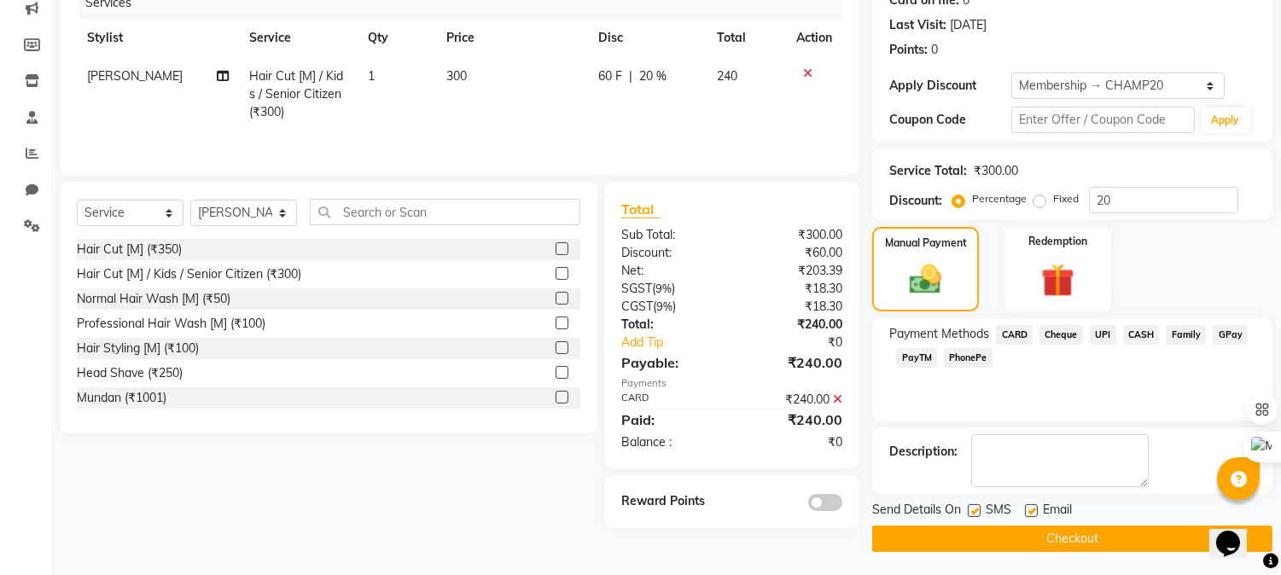
scroll to position [226, 0]
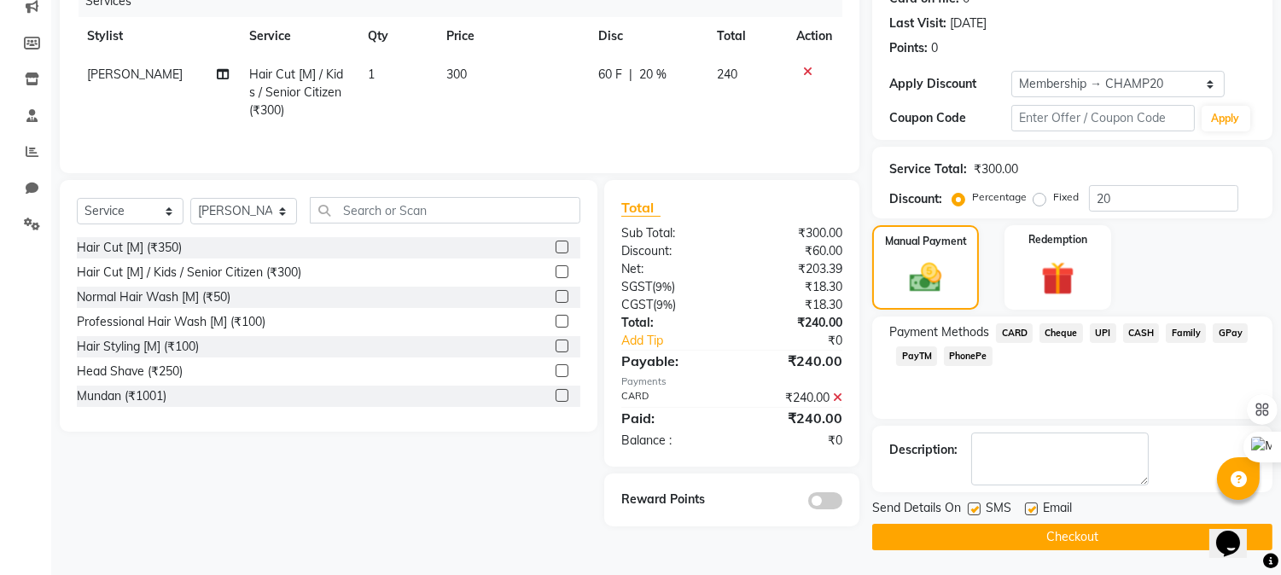
click at [1099, 542] on button "Checkout" at bounding box center [1073, 537] width 400 height 26
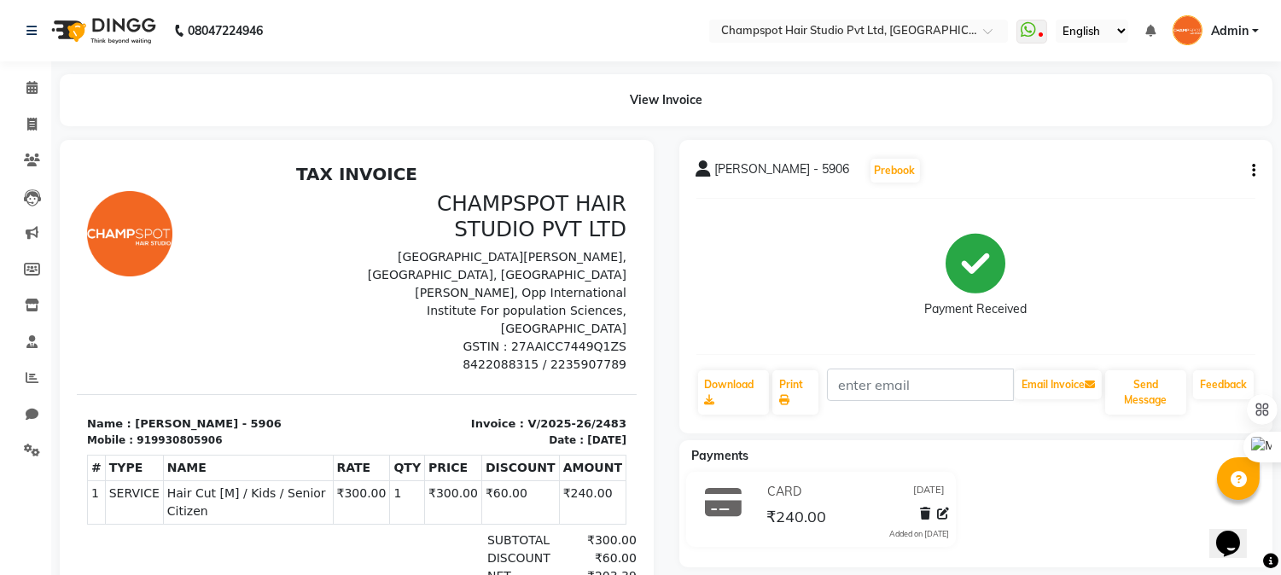
click at [801, 294] on div "Payment Received" at bounding box center [977, 277] width 560 height 128
